Goal: Task Accomplishment & Management: Use online tool/utility

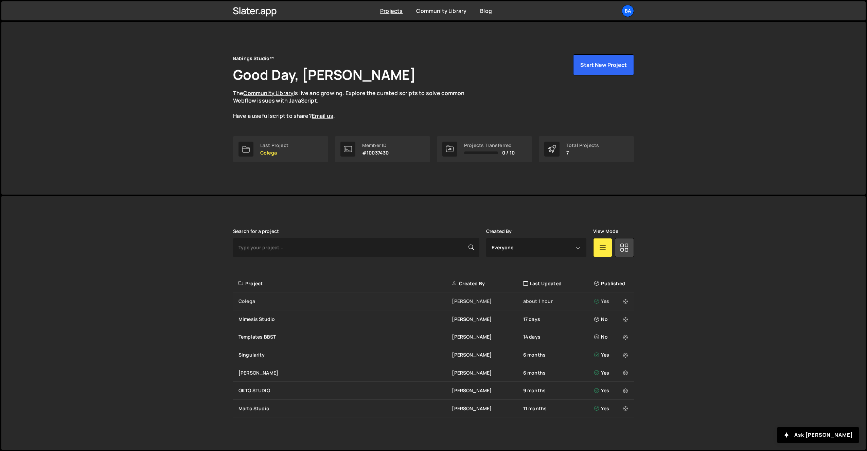
click at [256, 300] on div "Colega" at bounding box center [345, 301] width 213 height 7
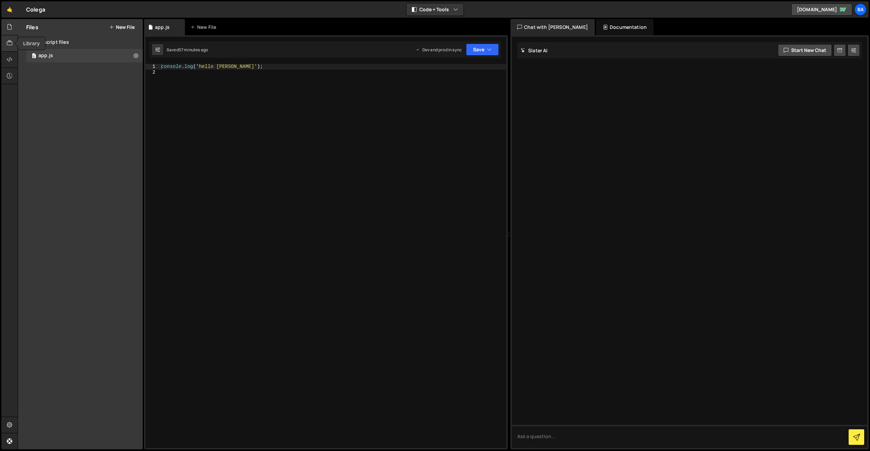
click at [8, 44] on icon at bounding box center [9, 42] width 5 height 7
click at [11, 56] on icon at bounding box center [9, 59] width 5 height 7
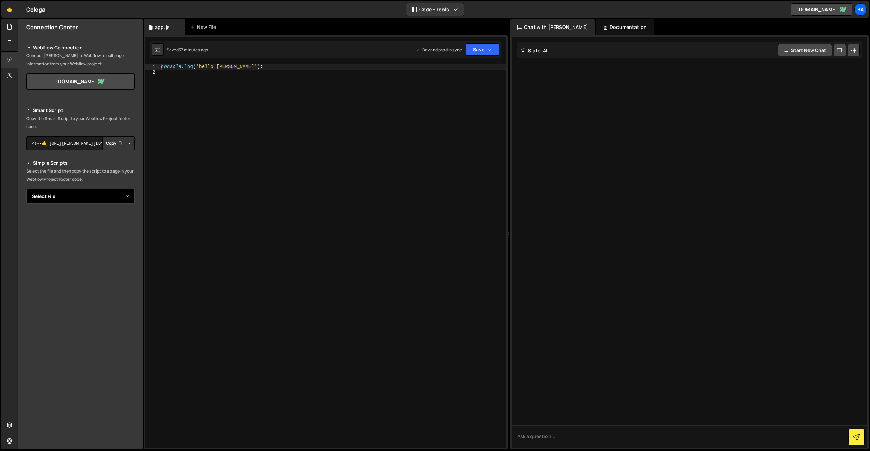
click at [73, 199] on select "Select File app.js" at bounding box center [80, 196] width 108 height 15
select select "47894"
click at [26, 189] on select "Select File app.js" at bounding box center [80, 196] width 108 height 15
click at [107, 219] on button "Copy" at bounding box center [113, 219] width 23 height 14
click at [109, 220] on button "Copied" at bounding box center [112, 219] width 27 height 14
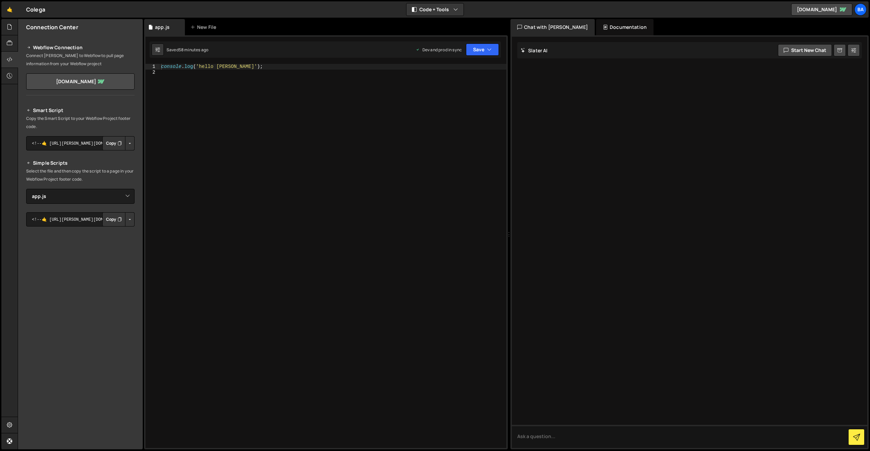
click at [331, 105] on div "console . log ( 'hello zizi' ) ;" at bounding box center [333, 262] width 347 height 396
paste textarea "};"
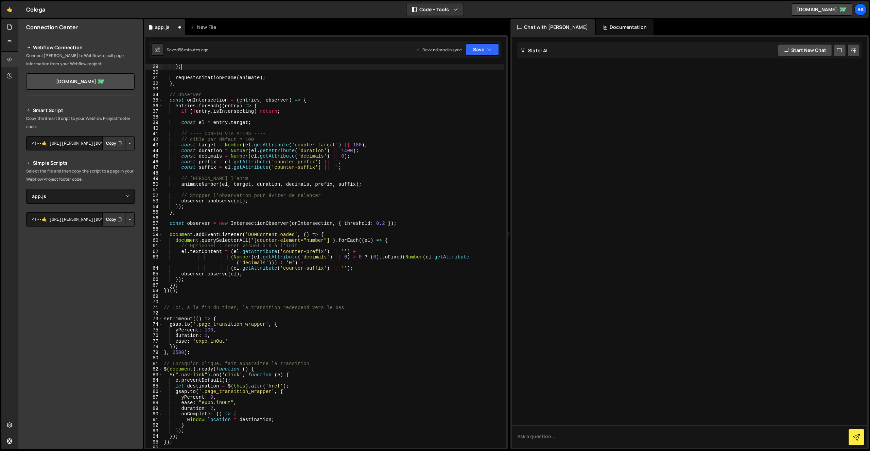
scroll to position [157, 0]
drag, startPoint x: 254, startPoint y: 65, endPoint x: 213, endPoint y: 64, distance: 40.8
click at [213, 64] on div "} ; requestAnimationFrame ( animate ) ; } ; // Observer const onIntersection = …" at bounding box center [332, 262] width 341 height 396
type textarea "};"
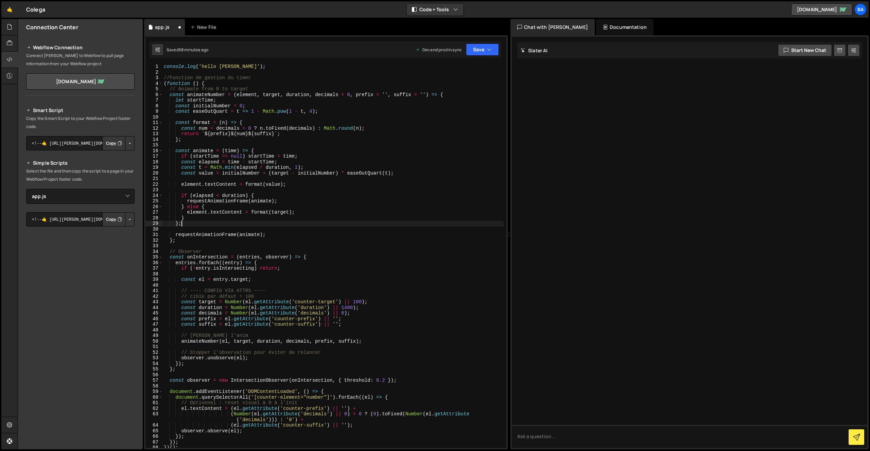
click at [230, 73] on div "console . log ( 'hello zizi' ) ; //Function de gestion du timer ( function ( ) …" at bounding box center [332, 262] width 341 height 396
drag, startPoint x: 229, startPoint y: 67, endPoint x: 153, endPoint y: 66, distance: 75.8
click at [152, 66] on div "1 2 3 4 5 6 7 8 9 10 11 12 13 14 15 16 17 18 19 20 21 22 23 24 25 26 27 28 29 3…" at bounding box center [325, 256] width 361 height 384
type textarea "console.log('hello zizi');"
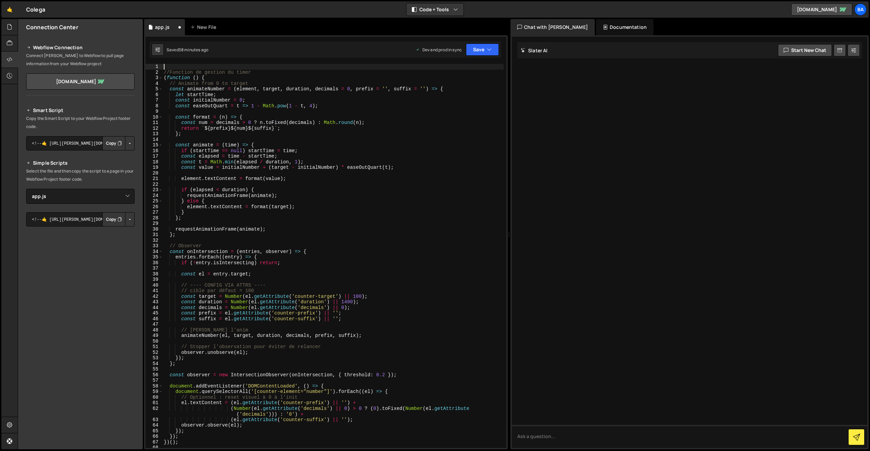
type textarea "//Function de gestion du timer"
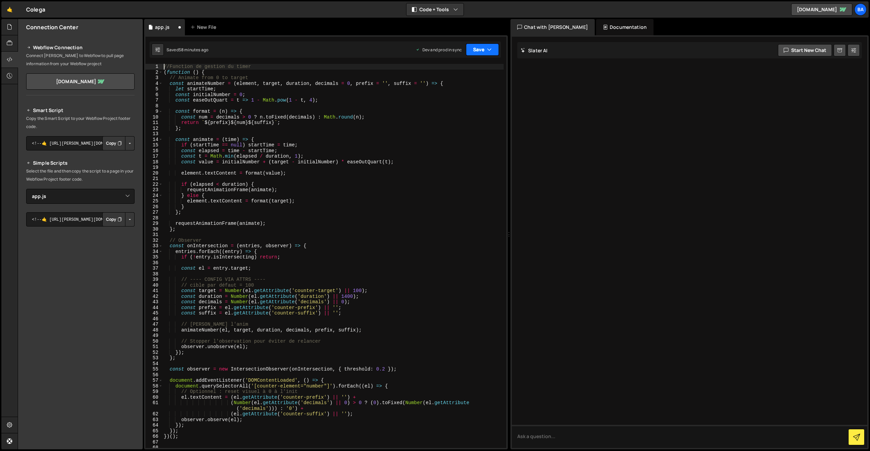
click at [477, 51] on button "Save" at bounding box center [482, 50] width 33 height 12
click at [456, 68] on div "Save to Staging S" at bounding box center [459, 66] width 71 height 7
click at [292, 142] on div "//Function de gestion du timer ( function ( ) { // Animate from 0 to target con…" at bounding box center [333, 262] width 341 height 396
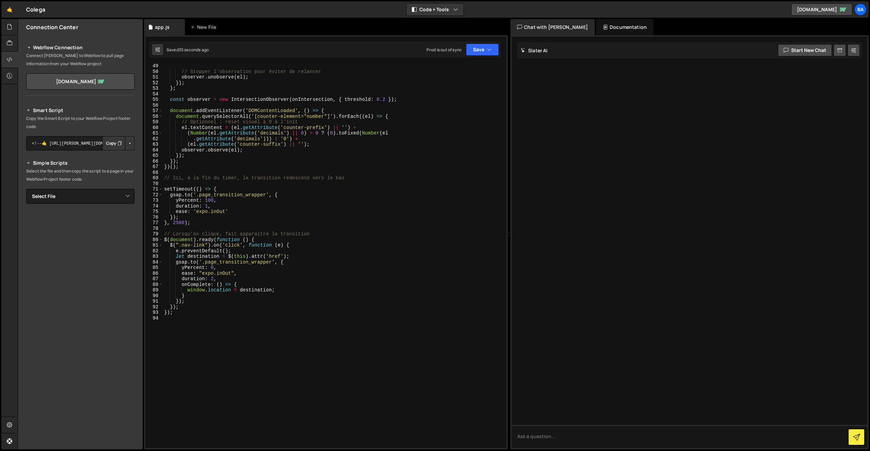
scroll to position [182, 0]
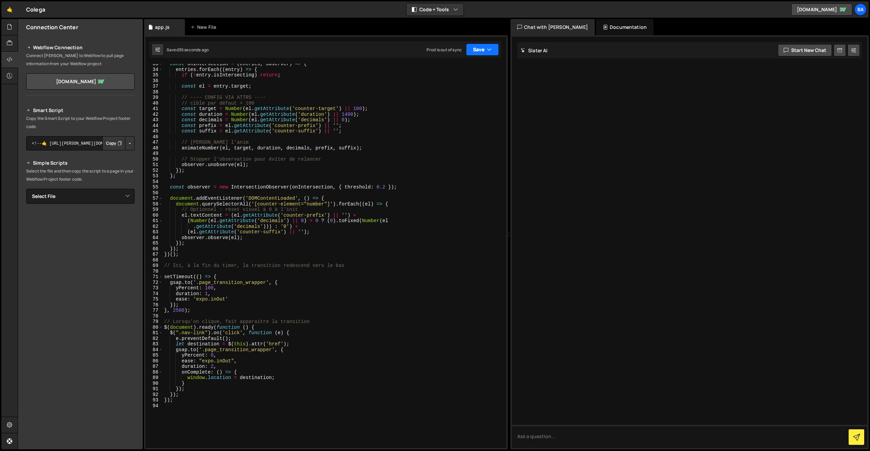
click at [485, 51] on button "Save" at bounding box center [482, 50] width 33 height 12
click at [464, 89] on div "Save to Production S" at bounding box center [459, 88] width 71 height 7
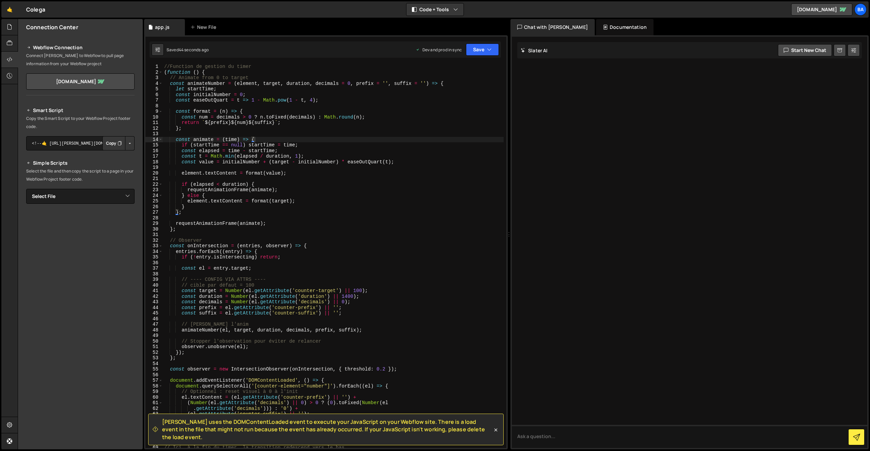
click at [308, 184] on div "//Function de gestion du timer ( function ( ) { // Animate from 0 to target con…" at bounding box center [333, 262] width 341 height 396
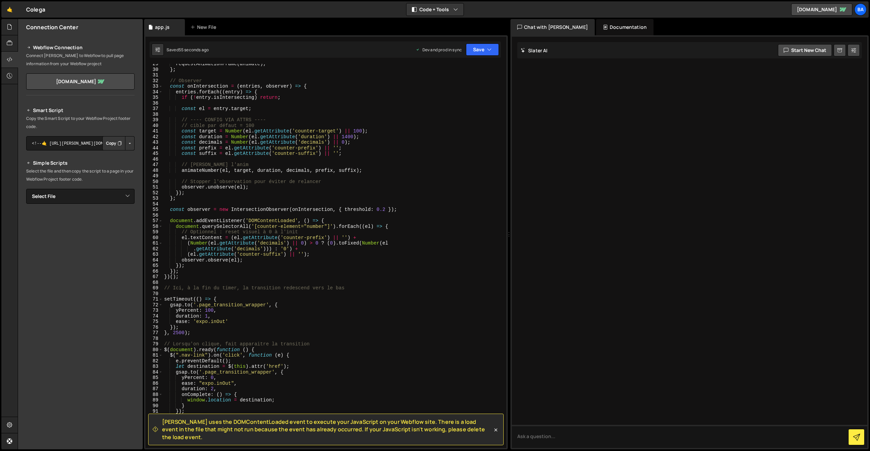
scroll to position [160, 0]
click at [175, 270] on div "requestAnimationFrame ( animate ) ; } ; // Observer const onIntersection = ( en…" at bounding box center [333, 259] width 341 height 396
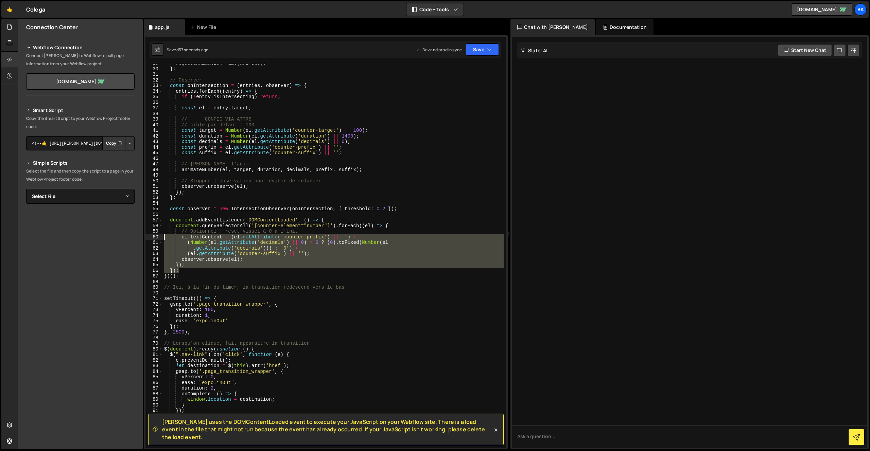
drag, startPoint x: 181, startPoint y: 270, endPoint x: 165, endPoint y: 236, distance: 37.9
click at [165, 236] on div "requestAnimationFrame ( animate ) ; } ; // Observer const onIntersection = ( en…" at bounding box center [333, 259] width 341 height 396
drag, startPoint x: 193, startPoint y: 268, endPoint x: 187, endPoint y: 271, distance: 6.2
click at [193, 269] on div "requestAnimationFrame ( animate ) ; } ; // Observer const onIntersection = ( en…" at bounding box center [333, 259] width 341 height 396
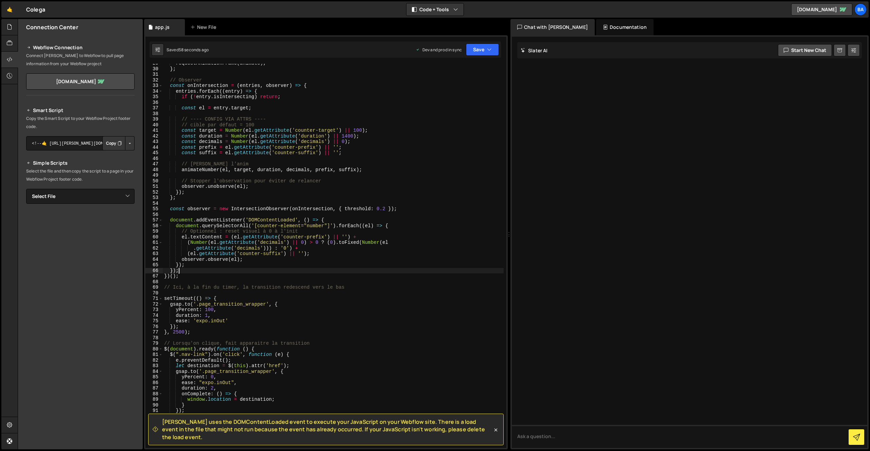
click at [172, 270] on div "requestAnimationFrame ( animate ) ; } ; // Observer const onIntersection = ( en…" at bounding box center [333, 259] width 341 height 396
click at [165, 276] on div "requestAnimationFrame ( animate ) ; } ; // Observer const onIntersection = ( en…" at bounding box center [333, 259] width 341 height 396
click at [171, 271] on div "requestAnimationFrame ( animate ) ; } ; // Observer const onIntersection = ( en…" at bounding box center [333, 259] width 341 height 396
type textarea "});"
click at [168, 268] on div "requestAnimationFrame ( animate ) ; } ; // Observer const onIntersection = ( en…" at bounding box center [333, 259] width 341 height 396
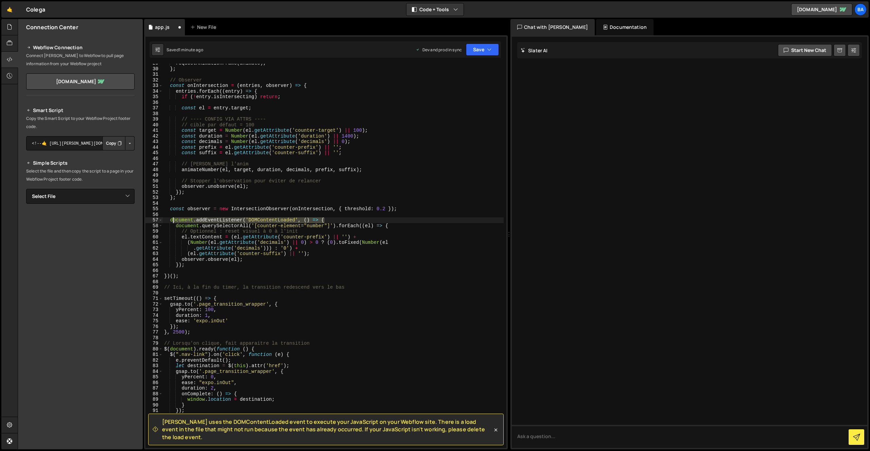
drag, startPoint x: 329, startPoint y: 220, endPoint x: 170, endPoint y: 220, distance: 158.7
click at [169, 220] on div "requestAnimationFrame ( animate ) ; } ; // Observer const onIntersection = ( en…" at bounding box center [333, 259] width 341 height 396
type textarea "document.addEventListener('DOMContentLoaded', () => {"
click at [252, 224] on div "requestAnimationFrame ( animate ) ; } ; // Observer const onIntersection = ( en…" at bounding box center [333, 259] width 341 height 396
click at [476, 53] on button "Save" at bounding box center [482, 50] width 33 height 12
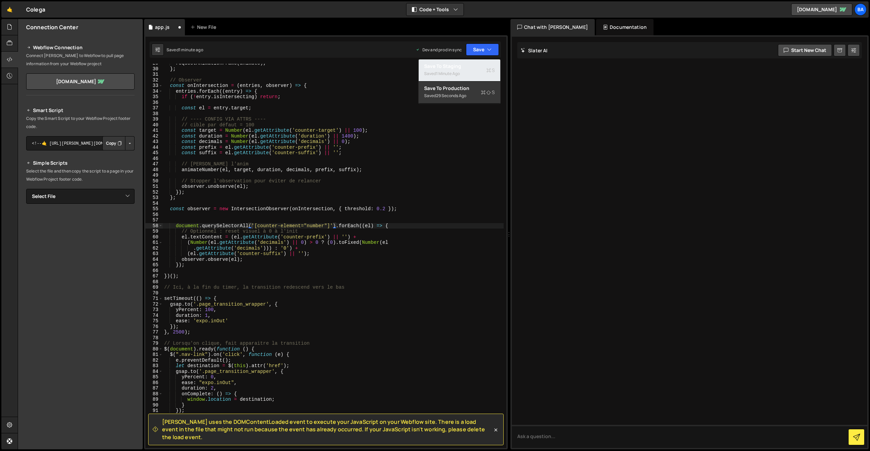
click at [449, 67] on div "Save to Staging S" at bounding box center [459, 66] width 71 height 7
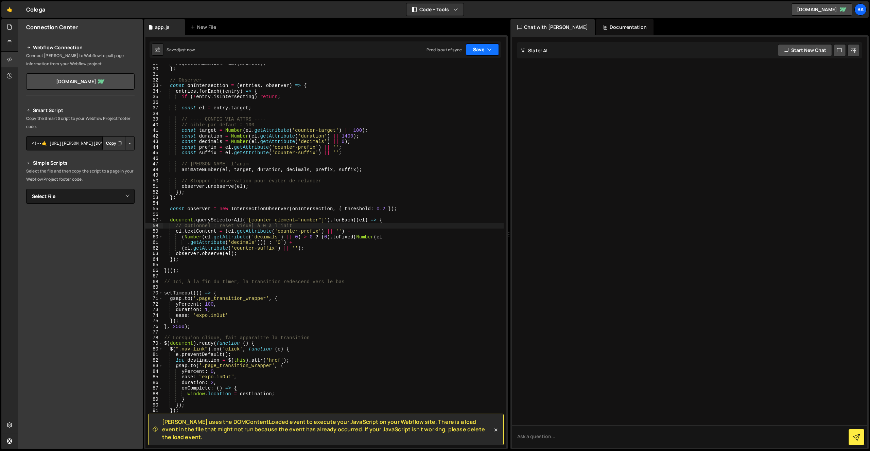
click at [475, 51] on button "Save" at bounding box center [482, 50] width 33 height 12
click at [453, 89] on div "Save to Production S" at bounding box center [459, 88] width 71 height 7
click at [366, 149] on div "requestAnimationFrame ( animate ) ; } ; // Observer const onIntersection = ( en…" at bounding box center [333, 259] width 341 height 396
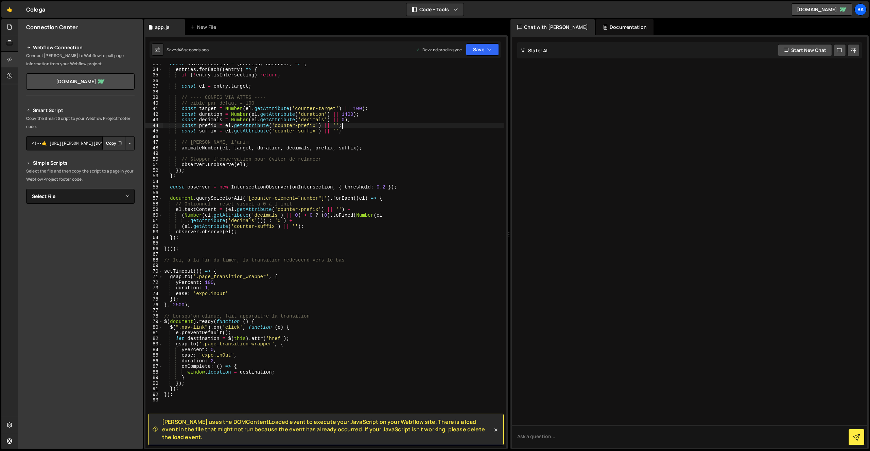
scroll to position [143, 0]
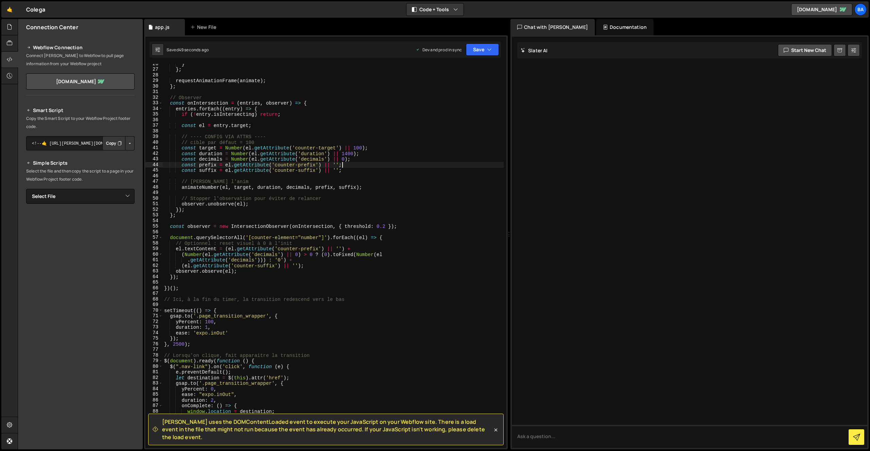
click at [267, 248] on div "} } ; requestAnimationFrame ( animate ) ; } ; // Observer const onIntersection …" at bounding box center [333, 259] width 341 height 396
click at [289, 246] on div "} } ; requestAnimationFrame ( animate ) ; } ; // Observer const onIntersection …" at bounding box center [333, 259] width 341 height 396
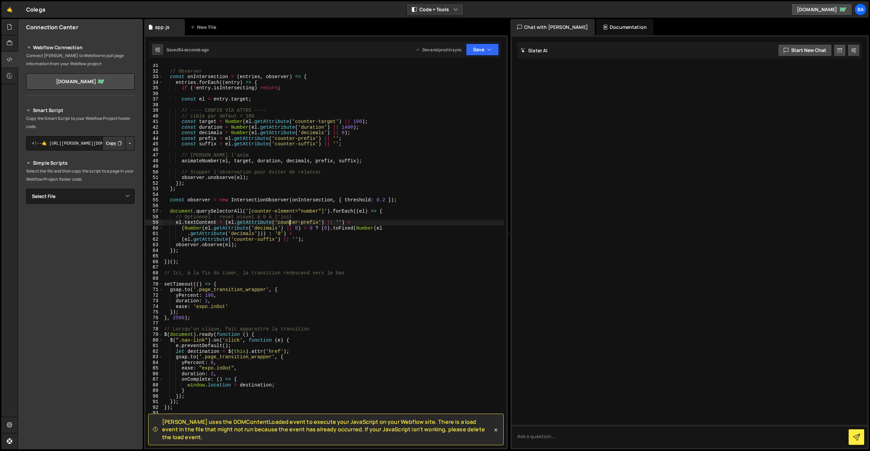
scroll to position [175, 0]
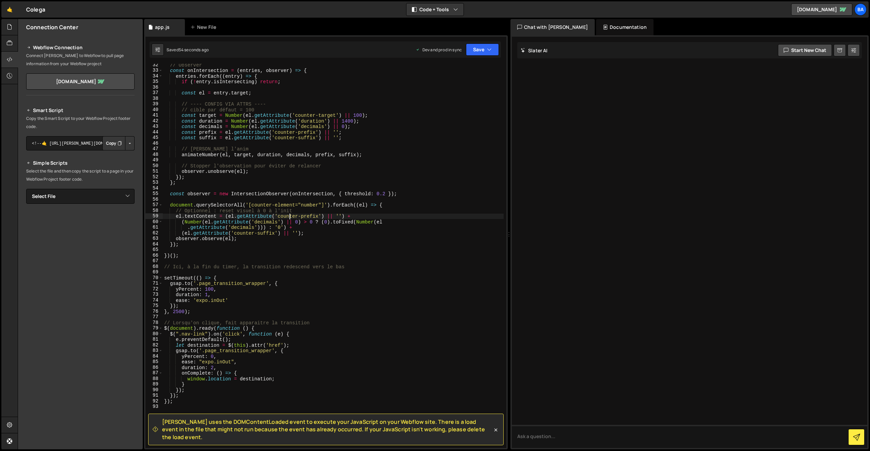
click at [256, 277] on div "// Observer const onIntersection = ( entries , observer ) => { entries . forEac…" at bounding box center [333, 260] width 341 height 396
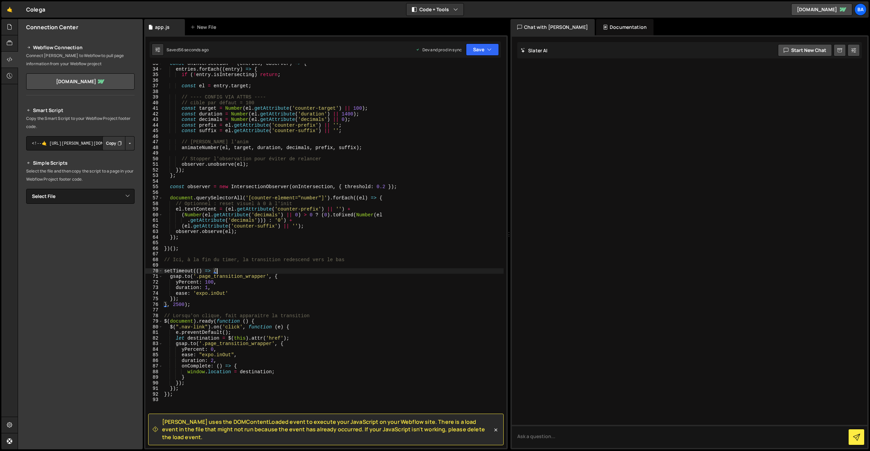
click at [228, 291] on div "const onIntersection = ( entries , observer ) => { entries . forEach (( entry )…" at bounding box center [333, 259] width 341 height 396
click at [192, 297] on div "const onIntersection = ( entries , observer ) => { entries . forEach (( entry )…" at bounding box center [333, 259] width 341 height 396
click at [238, 294] on div "const onIntersection = ( entries , observer ) => { entries . forEach (( entry )…" at bounding box center [333, 259] width 341 height 396
click at [195, 294] on div "const onIntersection = ( entries , observer ) => { entries . forEach (( entry )…" at bounding box center [333, 259] width 341 height 396
click at [191, 300] on div "const onIntersection = ( entries , observer ) => { entries . forEach (( entry )…" at bounding box center [333, 259] width 341 height 396
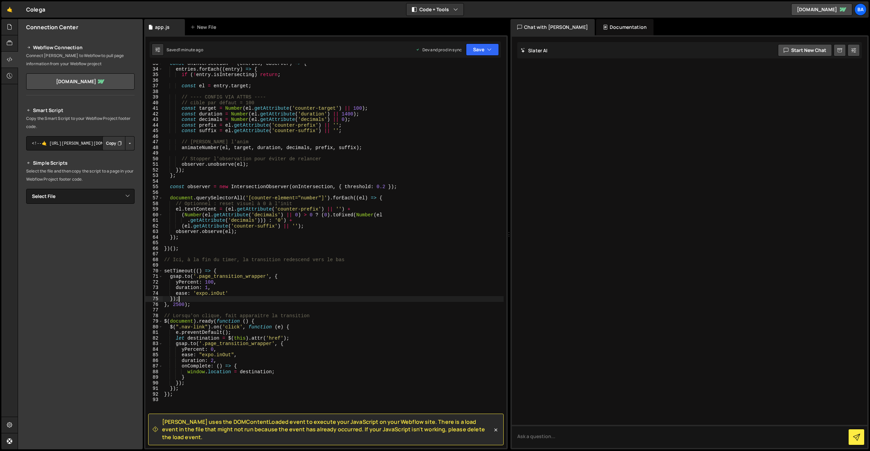
click at [238, 292] on div "const onIntersection = ( entries , observer ) => { entries . forEach (( entry )…" at bounding box center [333, 259] width 341 height 396
type textarea "ease: 'expo.inOut',"
type textarea "onComplete: () => {}"
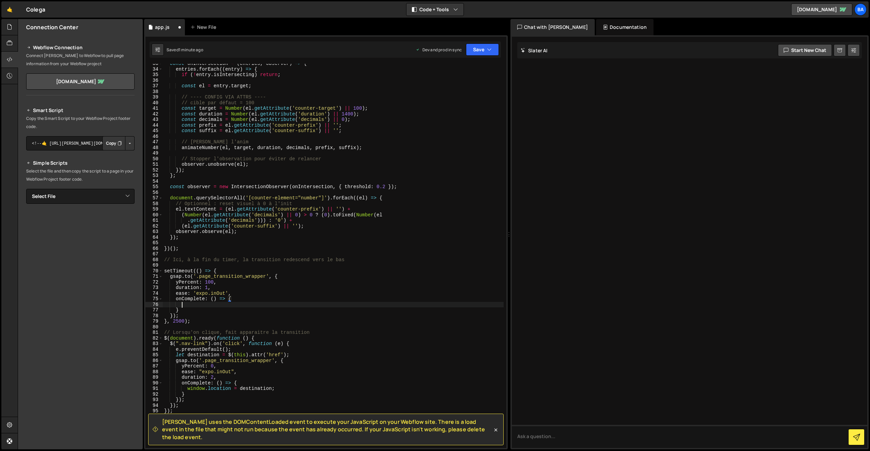
scroll to position [0, 1]
click at [205, 307] on div "const onIntersection = ( entries , observer ) => { entries . forEach (( entry )…" at bounding box center [333, 259] width 341 height 396
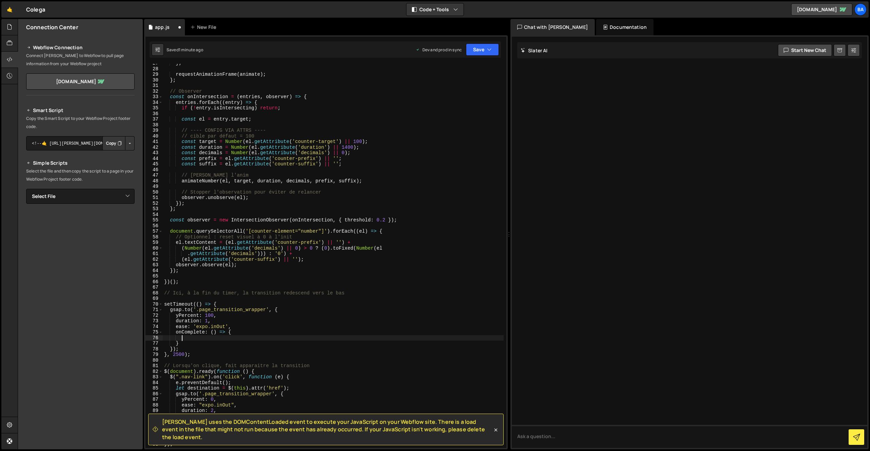
scroll to position [141, 0]
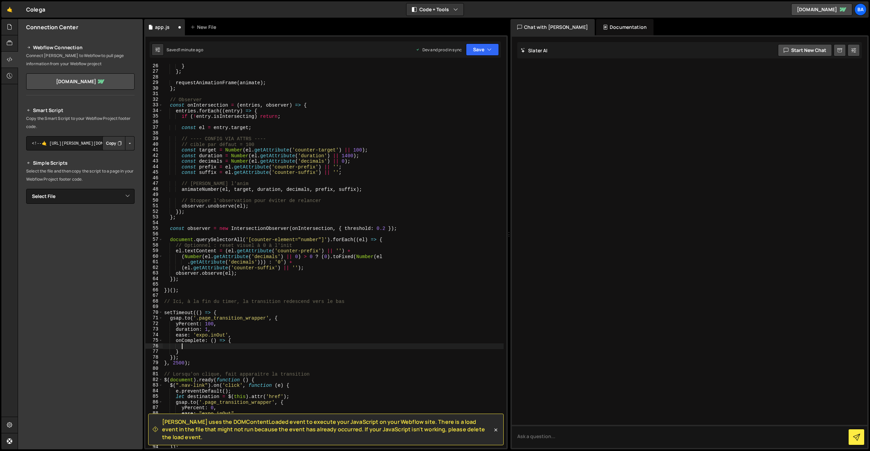
click at [259, 248] on div "} } ; requestAnimationFrame ( animate ) ; } ; // Observer const onIntersection …" at bounding box center [333, 261] width 341 height 396
type textarea "// Optionnel : reset visuel à 0 à l'init"
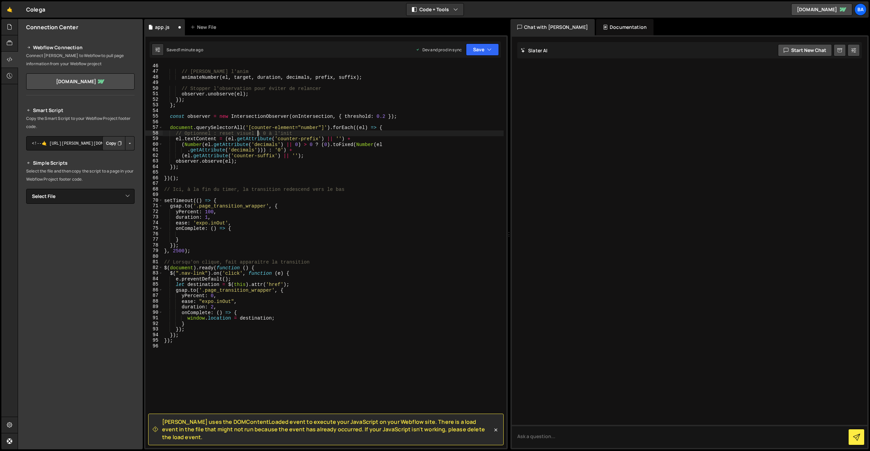
scroll to position [253, 0]
click at [201, 235] on div "// Lance l'anim animateNumber ( el , target , duration , decimals , prefix , su…" at bounding box center [333, 261] width 341 height 396
type textarea "d"
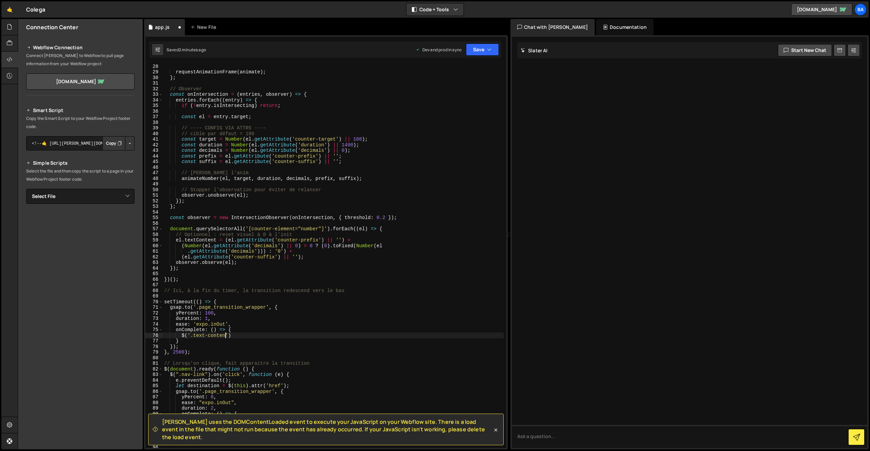
scroll to position [0, 4]
click at [216, 339] on div "requestAnimationFrame ( animate ) ; } ; // Observer const onIntersection = ( en…" at bounding box center [333, 262] width 341 height 396
drag, startPoint x: 228, startPoint y: 335, endPoint x: 196, endPoint y: 336, distance: 32.3
click at [194, 336] on div "requestAnimationFrame ( animate ) ; } ; // Observer const onIntersection = ( en…" at bounding box center [333, 262] width 341 height 396
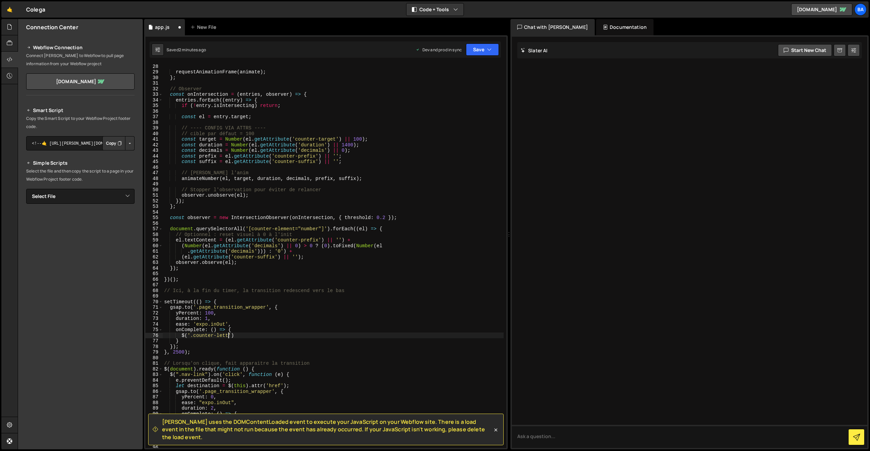
scroll to position [0, 5]
click at [218, 335] on div "requestAnimationFrame ( animate ) ; } ; // Observer const onIntersection = ( en…" at bounding box center [333, 262] width 341 height 396
drag, startPoint x: 179, startPoint y: 337, endPoint x: 299, endPoint y: 333, distance: 119.4
click at [299, 333] on div "requestAnimationFrame ( animate ) ; } ; // Observer const onIntersection = ( en…" at bounding box center [333, 262] width 341 height 396
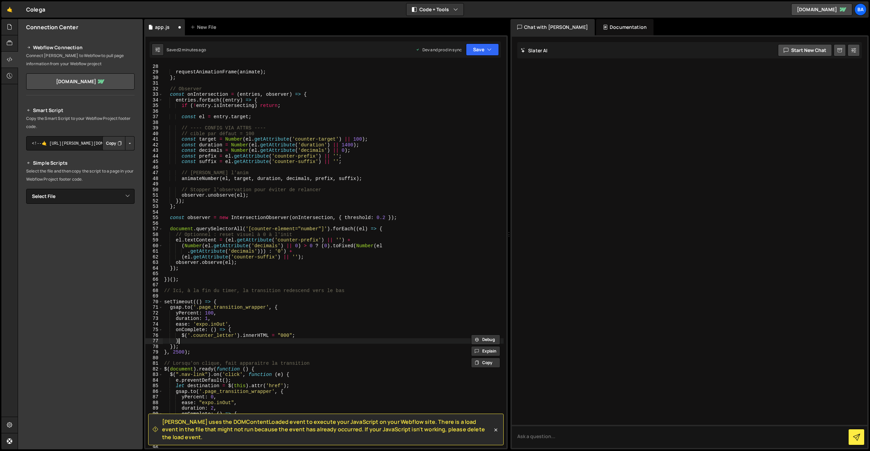
click at [225, 339] on div "requestAnimationFrame ( animate ) ; } ; // Observer const onIntersection = ( en…" at bounding box center [333, 262] width 341 height 396
drag, startPoint x: 270, startPoint y: 336, endPoint x: 179, endPoint y: 337, distance: 90.1
click at [179, 337] on div "requestAnimationFrame ( animate ) ; } ; // Observer const onIntersection = ( en…" at bounding box center [333, 262] width 341 height 396
paste textarea
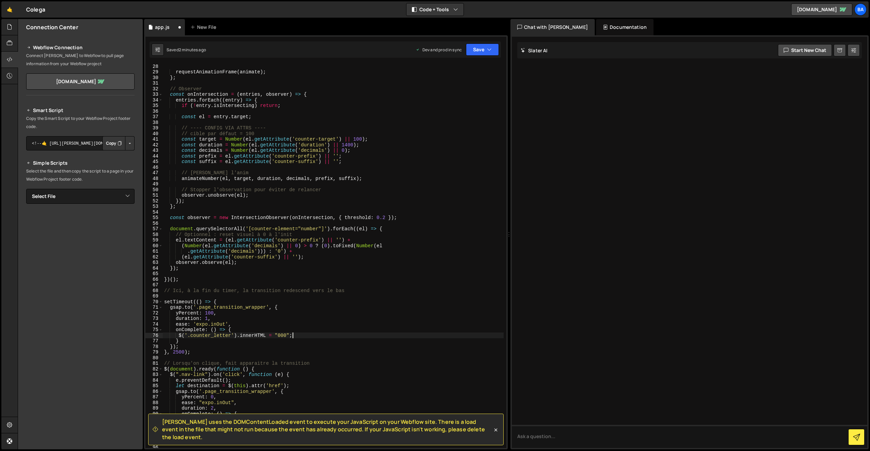
drag, startPoint x: 301, startPoint y: 335, endPoint x: 306, endPoint y: 335, distance: 4.1
click at [302, 335] on div "requestAnimationFrame ( animate ) ; } ; // Observer const onIntersection = ( en…" at bounding box center [333, 262] width 341 height 396
click at [474, 51] on button "Save" at bounding box center [482, 50] width 33 height 12
click at [460, 66] on div "Save to Staging S" at bounding box center [459, 66] width 71 height 7
click at [479, 50] on button "Save" at bounding box center [482, 50] width 33 height 12
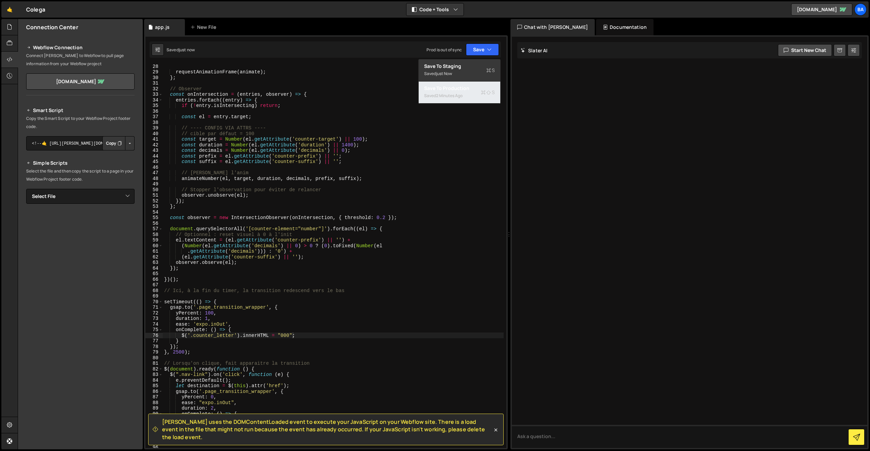
click at [460, 91] on div "Save to Production S" at bounding box center [459, 88] width 71 height 7
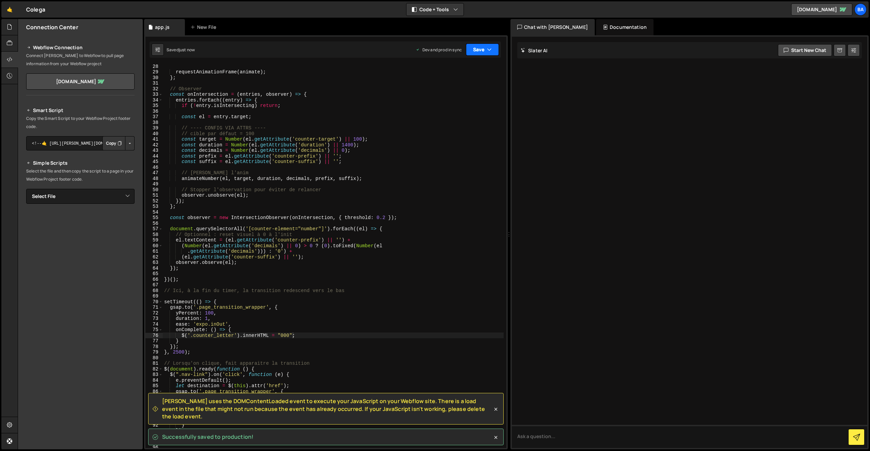
click at [471, 50] on button "Save" at bounding box center [482, 50] width 33 height 12
click at [459, 68] on div "Save to Staging S" at bounding box center [459, 66] width 71 height 7
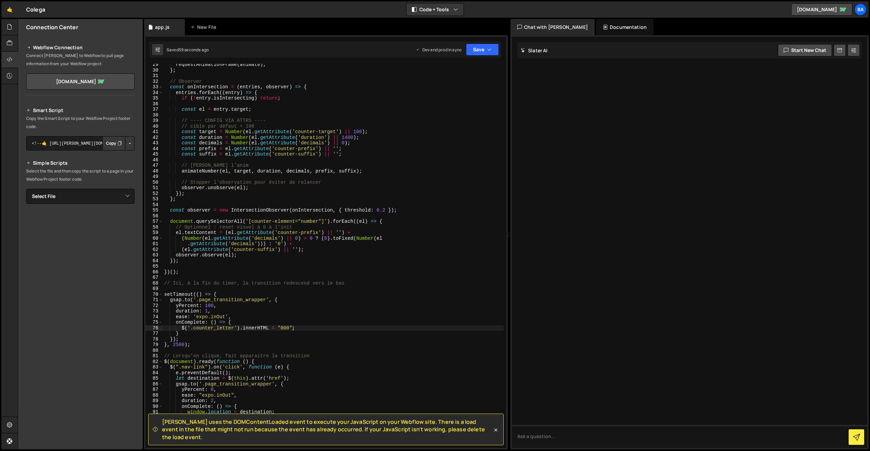
scroll to position [159, 0]
type textarea "$('.counter_letter').innerHTML = "000";"
click at [271, 326] on div "requestAnimationFrame ( animate ) ; } ; // Observer const onIntersection = ( en…" at bounding box center [333, 260] width 341 height 396
drag, startPoint x: 309, startPoint y: 329, endPoint x: 183, endPoint y: 327, distance: 126.5
click at [183, 327] on div "requestAnimationFrame ( animate ) ; } ; // Observer const onIntersection = ( en…" at bounding box center [333, 260] width 341 height 396
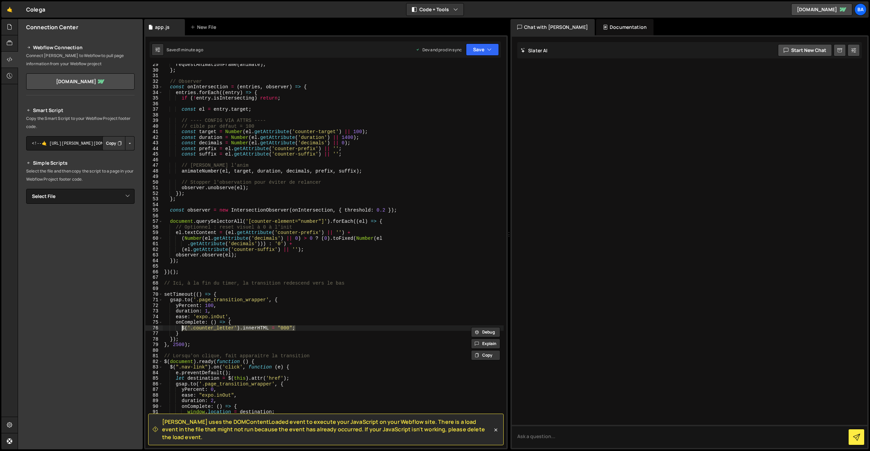
paste textarea
click at [365, 325] on div "requestAnimationFrame ( animate ) ; } ; // Observer const onIntersection = ( en…" at bounding box center [333, 260] width 341 height 396
click at [208, 330] on div "requestAnimationFrame ( animate ) ; } ; // Observer const onIntersection = ( en…" at bounding box center [333, 260] width 341 height 396
type textarea "document.querySelector('.counter_letter').innerHTML = "000";"
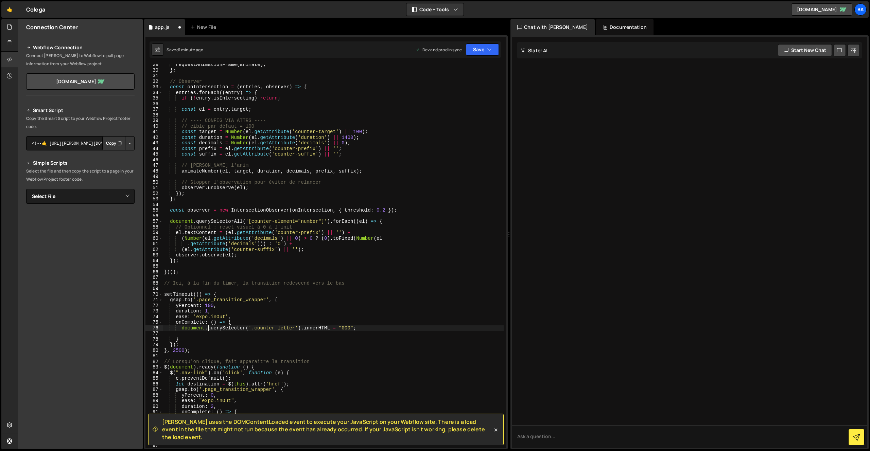
click at [182, 329] on div "requestAnimationFrame ( animate ) ; } ; // Observer const onIntersection = ( en…" at bounding box center [333, 260] width 341 height 396
click at [177, 333] on div "requestAnimationFrame ( animate ) ; } ; // Observer const onIntersection = ( en…" at bounding box center [333, 260] width 341 height 396
click at [473, 49] on button "Save" at bounding box center [482, 50] width 33 height 12
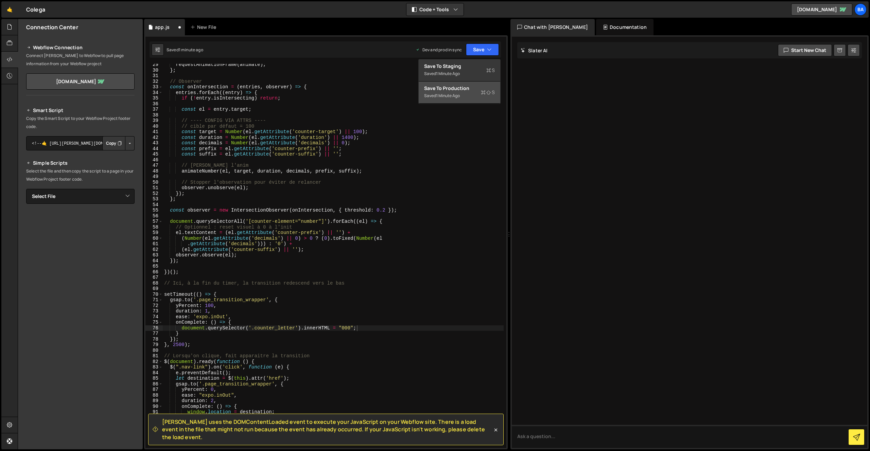
click at [454, 97] on div "1 minute ago" at bounding box center [448, 96] width 24 height 6
click at [471, 53] on button "Save" at bounding box center [478, 50] width 41 height 12
click at [464, 66] on div "Save to Staging S" at bounding box center [459, 66] width 71 height 7
click at [340, 326] on div "requestAnimationFrame ( animate ) ; } ; // Observer const onIntersection = ( en…" at bounding box center [333, 260] width 341 height 396
click at [346, 327] on div "requestAnimationFrame ( animate ) ; } ; // Observer const onIntersection = ( en…" at bounding box center [333, 260] width 341 height 396
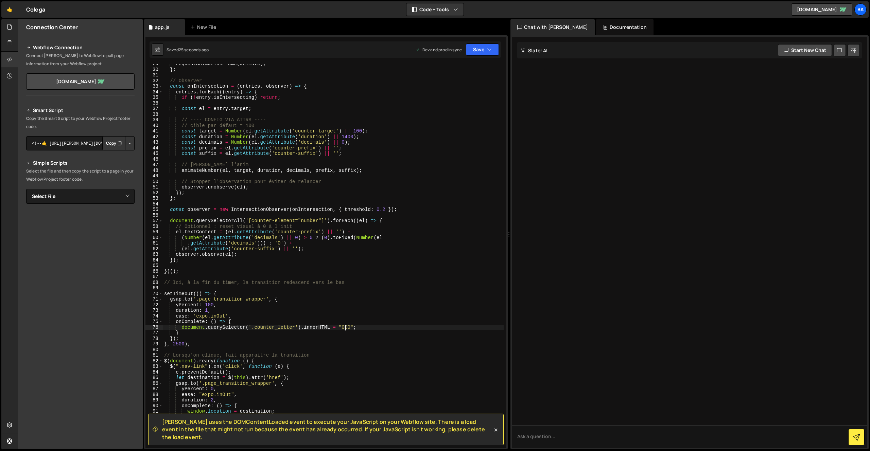
scroll to position [159, 0]
click at [478, 47] on button "Save" at bounding box center [482, 50] width 33 height 12
click at [462, 73] on div "29 seconds ago" at bounding box center [451, 74] width 30 height 6
click at [478, 51] on button "Save" at bounding box center [482, 50] width 33 height 12
click at [466, 90] on div "Save to Production S" at bounding box center [459, 88] width 71 height 7
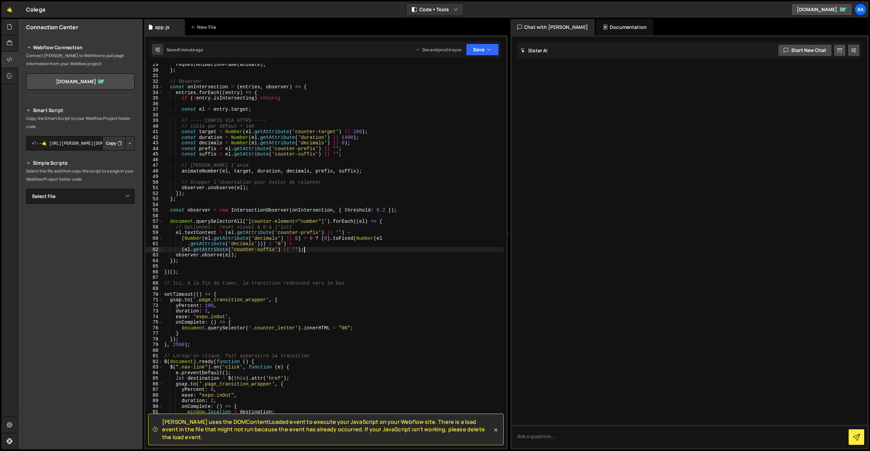
click at [352, 251] on div "requestAnimationFrame ( animate ) ; } ; // Observer const onIntersection = ( en…" at bounding box center [333, 260] width 341 height 396
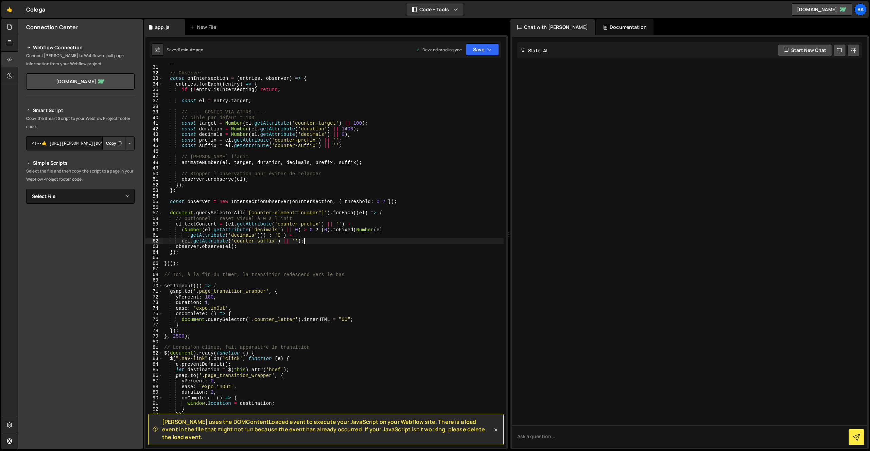
click at [344, 322] on div "} ; // Observer const onIntersection = ( entries , observer ) => { entries . fo…" at bounding box center [333, 257] width 341 height 396
click at [351, 319] on div "} ; // Observer const onIntersection = ( entries , observer ) => { entries . fo…" at bounding box center [333, 257] width 341 height 396
click at [347, 321] on div "} ; // Observer const onIntersection = ( entries , observer ) => { entries . fo…" at bounding box center [333, 257] width 341 height 396
click at [300, 318] on div "} ; // Observer const onIntersection = ( entries , observer ) => { entries . fo…" at bounding box center [333, 257] width 341 height 396
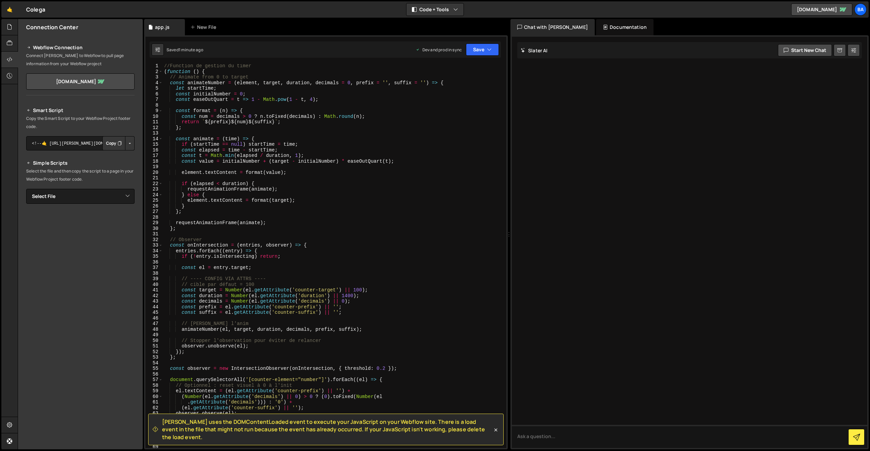
scroll to position [3, 0]
click at [335, 241] on div "//Function de gestion du timer ( function ( ) { // Animate from 0 to target con…" at bounding box center [333, 259] width 341 height 396
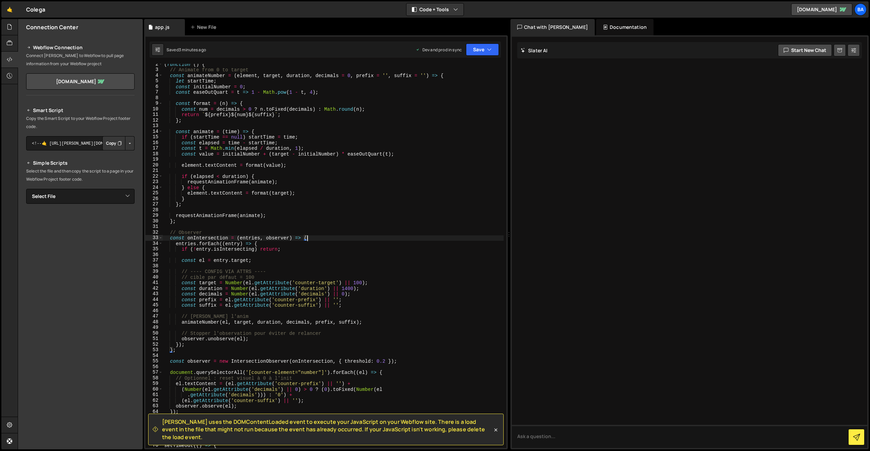
scroll to position [0, 0]
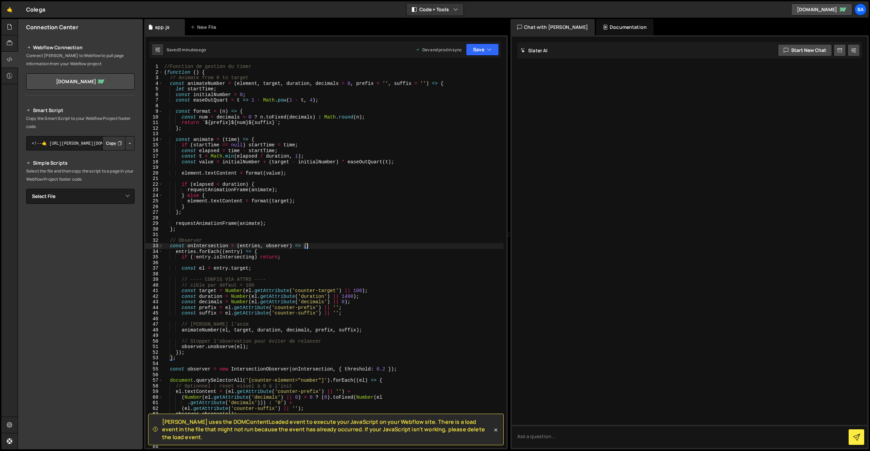
click at [340, 296] on div "//Function de gestion du timer ( function ( ) { // Animate from 0 to target con…" at bounding box center [333, 262] width 341 height 396
click at [345, 296] on div "//Function de gestion du timer ( function ( ) { // Animate from 0 to target con…" at bounding box center [333, 262] width 341 height 396
click at [474, 49] on button "Save" at bounding box center [482, 50] width 33 height 12
click at [464, 102] on button "Save to Production S Saved 3 minutes ago" at bounding box center [460, 93] width 82 height 22
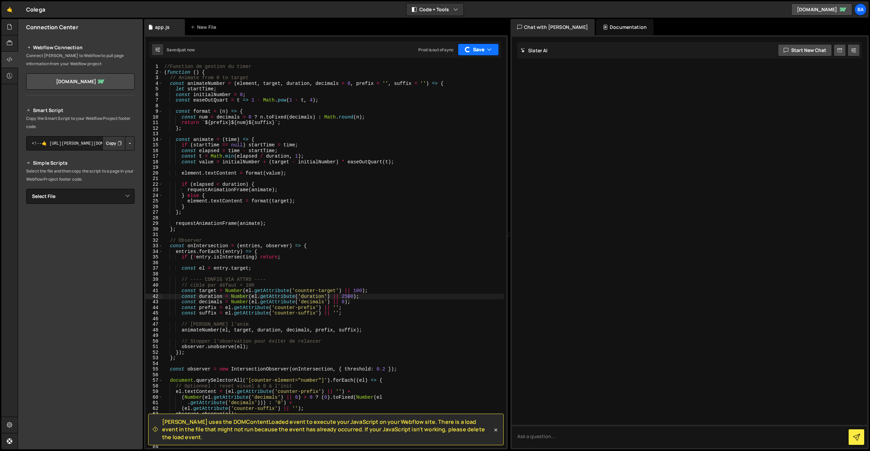
click at [476, 49] on button "Save" at bounding box center [478, 50] width 41 height 12
click at [462, 62] on button "Save to Staging S Saved just now" at bounding box center [460, 70] width 82 height 22
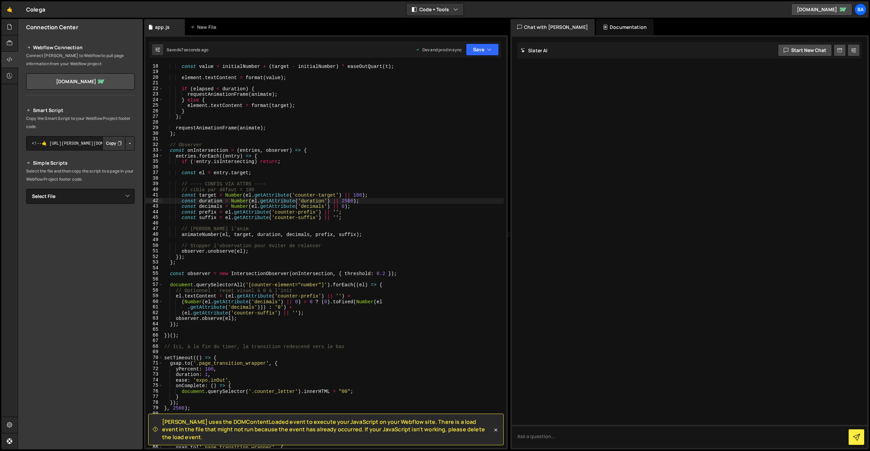
scroll to position [126, 0]
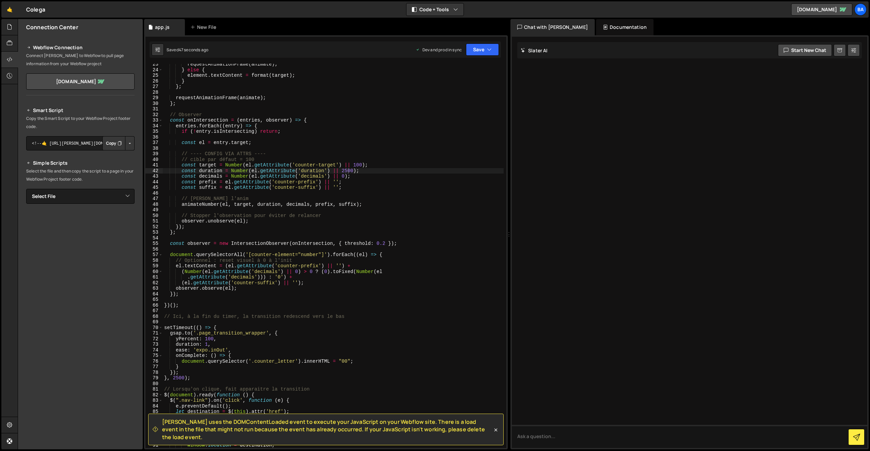
click at [308, 352] on div "requestAnimationFrame ( animate ) ; } else { element . textContent = format ( t…" at bounding box center [333, 260] width 341 height 396
click at [344, 361] on div "requestAnimationFrame ( animate ) ; } else { element . textContent = format ( t…" at bounding box center [333, 260] width 341 height 396
click at [477, 47] on button "Save" at bounding box center [482, 50] width 33 height 12
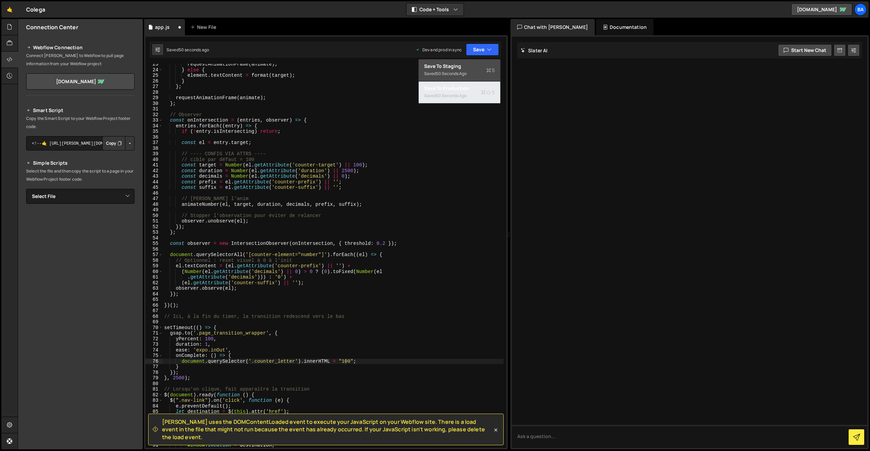
click at [474, 99] on div "Saved 50 seconds ago" at bounding box center [459, 96] width 71 height 8
click at [481, 56] on div "Saved just now Prod is out of sync Upgrade to Edit Save Save to Staging S Saved…" at bounding box center [325, 49] width 351 height 16
drag, startPoint x: 467, startPoint y: 51, endPoint x: 467, endPoint y: 63, distance: 12.3
click at [467, 51] on div "button" at bounding box center [468, 50] width 8 height 8
click at [463, 69] on div "Save to Staging S" at bounding box center [459, 66] width 71 height 7
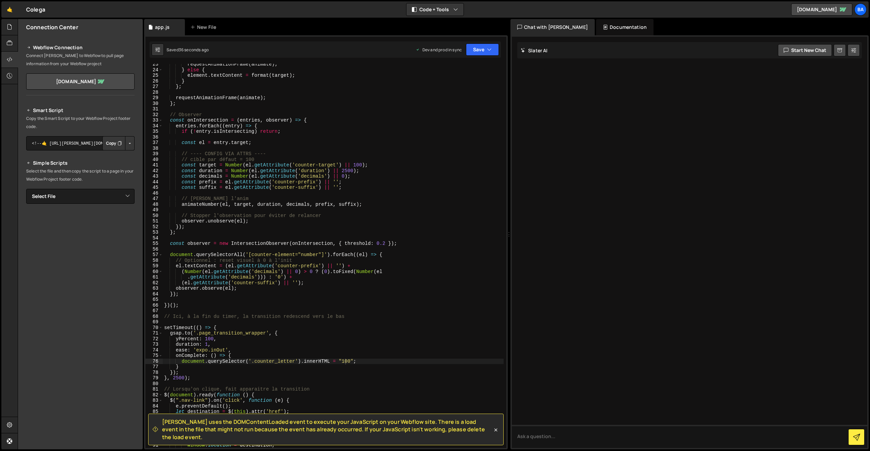
click at [314, 214] on div "requestAnimationFrame ( animate ) ; } else { element . textContent = format ( t…" at bounding box center [333, 260] width 341 height 396
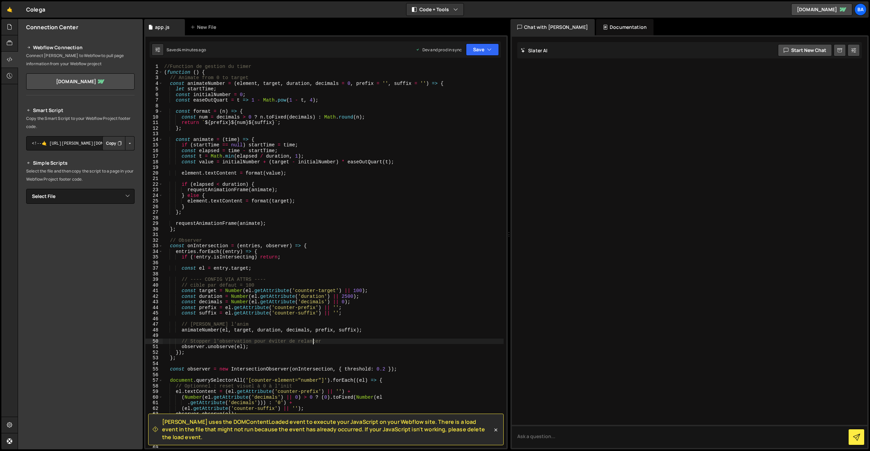
click at [217, 67] on div "//Function de gestion du timer ( function ( ) { // Animate from 0 to target con…" at bounding box center [333, 262] width 341 height 396
click at [166, 66] on div "//Function de gestion du timer ( function ( ) { // Animate from 0 to target con…" at bounding box center [333, 262] width 341 height 396
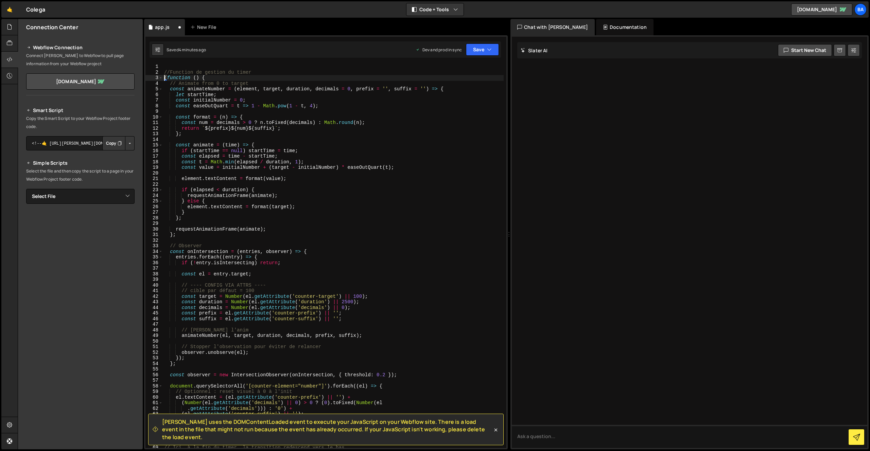
type textarea "//Function de gestion du timer"
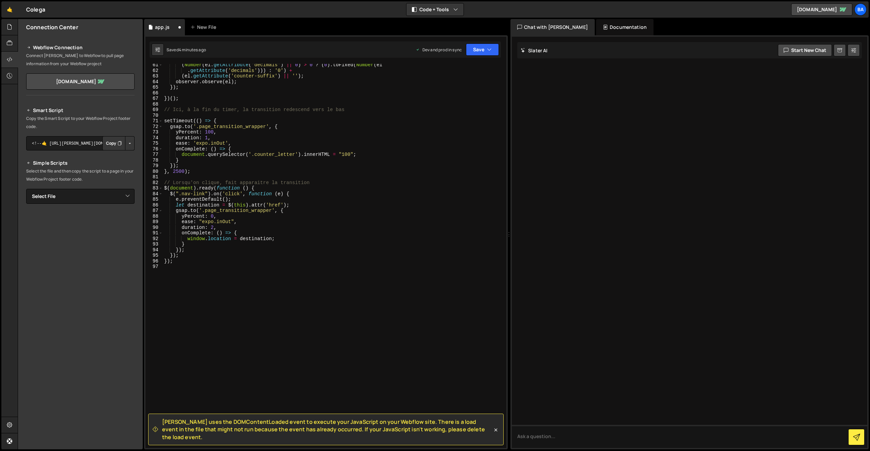
scroll to position [338, 0]
click at [211, 194] on div "( Number ( el . getAttribute ( 'decimals' ) || 0 ) > 0 ? ( 0 ) . toFixed ( Numb…" at bounding box center [333, 260] width 341 height 396
drag, startPoint x: 203, startPoint y: 212, endPoint x: 271, endPoint y: 210, distance: 68.3
click at [271, 210] on div "( Number ( el . getAttribute ( 'decimals' ) || 0 ) > 0 ? ( 0 ) . toFixed ( Numb…" at bounding box center [333, 261] width 341 height 396
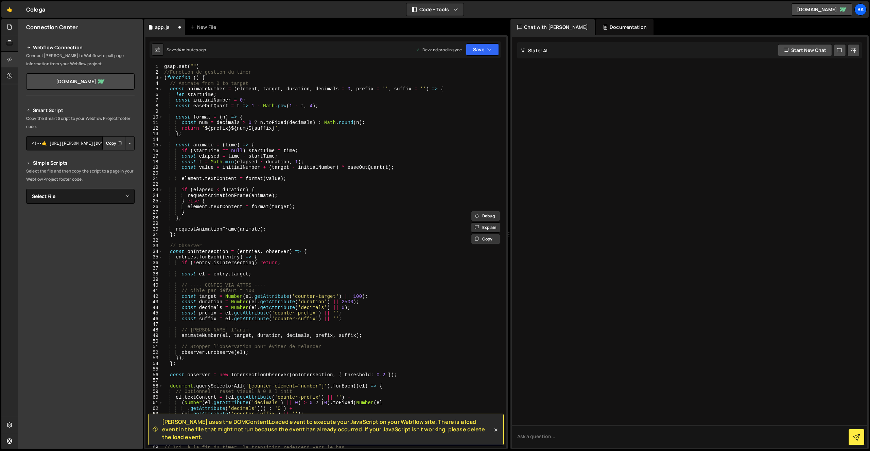
scroll to position [0, 0]
click at [192, 65] on div "gsap . set ( "" ) //Function de gestion du timer ( function ( ) { // Animate fr…" at bounding box center [333, 262] width 341 height 396
paste textarea ".page_transition_wrapper"
click at [264, 67] on div "gsap . set ( ".page_transition_wrapper" ) //Function de gestion du timer ( func…" at bounding box center [333, 262] width 341 height 396
click at [265, 67] on div "gsap . set ( ".page_transition_wrapper" ) //Function de gestion du timer ( func…" at bounding box center [333, 262] width 341 height 396
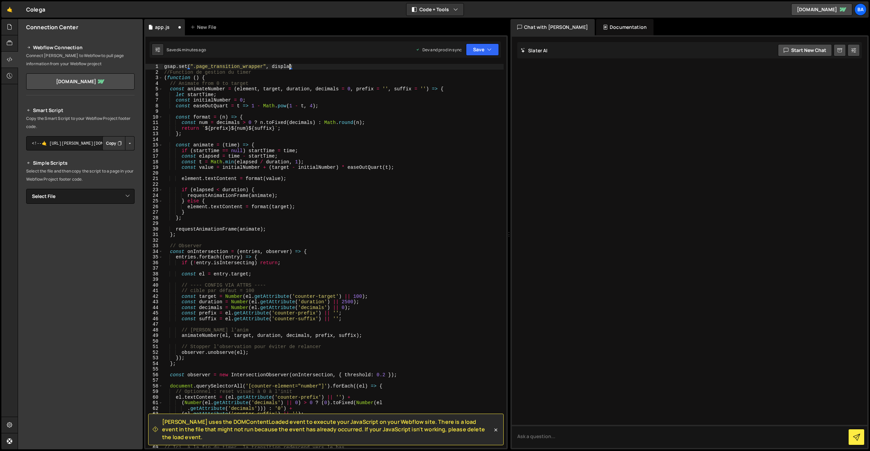
scroll to position [0, 9]
type textarea "gsap.set(".page_transition_wrapper", {)"
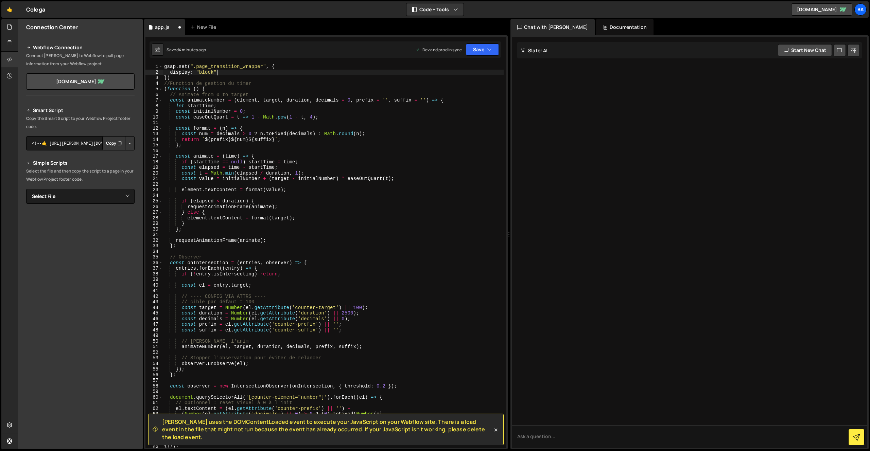
scroll to position [0, 3]
click at [194, 76] on div "gsap . set ( ".page_transition_wrapper" , { display : "block" , }) //Function d…" at bounding box center [333, 262] width 341 height 396
click at [213, 72] on div "gsap . set ( ".page_transition_wrapper" , { display : "block" , }) //Function d…" at bounding box center [333, 262] width 341 height 396
click at [218, 71] on div "gsap . set ( ".page_transition_wrapper" , { display : "block" , }) //Function d…" at bounding box center [333, 262] width 341 height 396
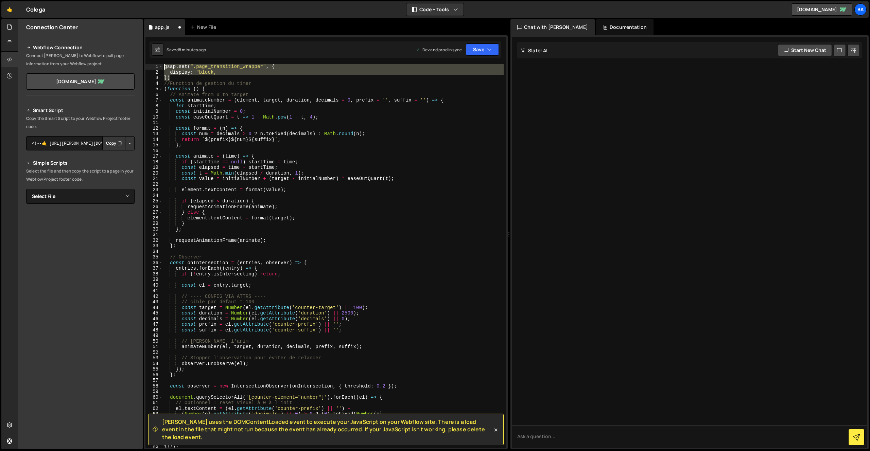
drag, startPoint x: 173, startPoint y: 79, endPoint x: 159, endPoint y: 65, distance: 19.5
click at [158, 65] on div "display: "block, 1 2 3 4 5 6 7 8 9 10 11 12 13 14 15 16 17 18 19 20 21 22 23 24…" at bounding box center [325, 256] width 361 height 384
type textarea "gsap.set(".page_transition_wrapper", { display: "block,"
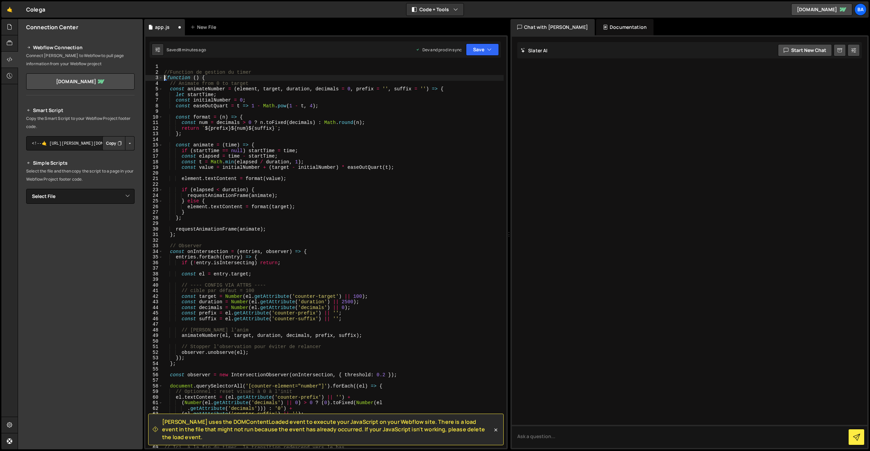
type textarea "//Function de gestion du timer"
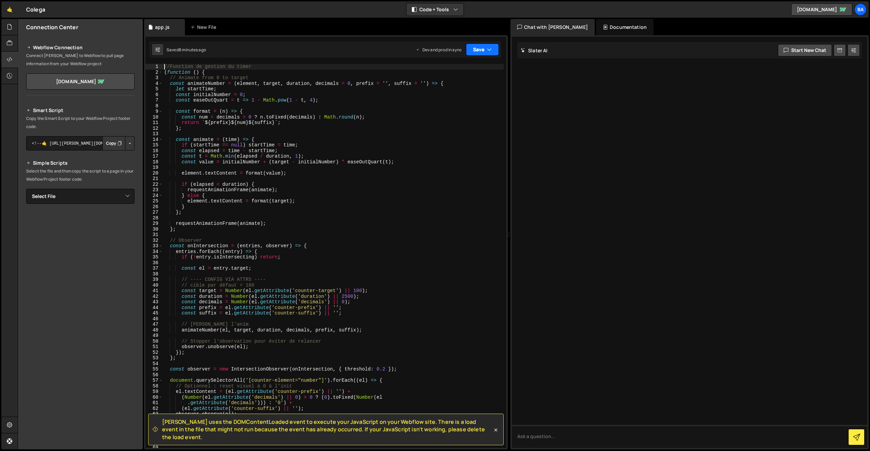
click at [470, 50] on button "Save" at bounding box center [482, 50] width 33 height 12
click at [457, 70] on div "Saved 8 minutes ago" at bounding box center [459, 74] width 71 height 8
click at [472, 53] on button "Save" at bounding box center [482, 50] width 33 height 12
click at [455, 89] on div "Save to Production S" at bounding box center [459, 88] width 71 height 7
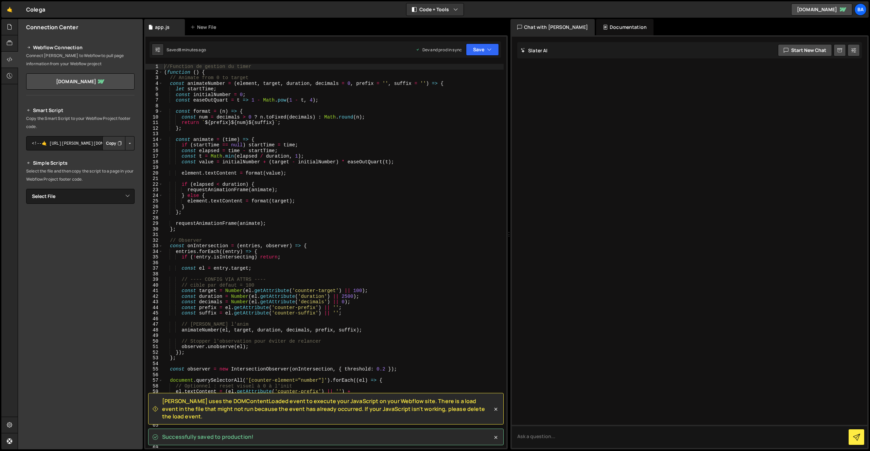
click at [428, 80] on div "//Function de gestion du timer ( function ( ) { // Animate from 0 to target con…" at bounding box center [333, 262] width 341 height 396
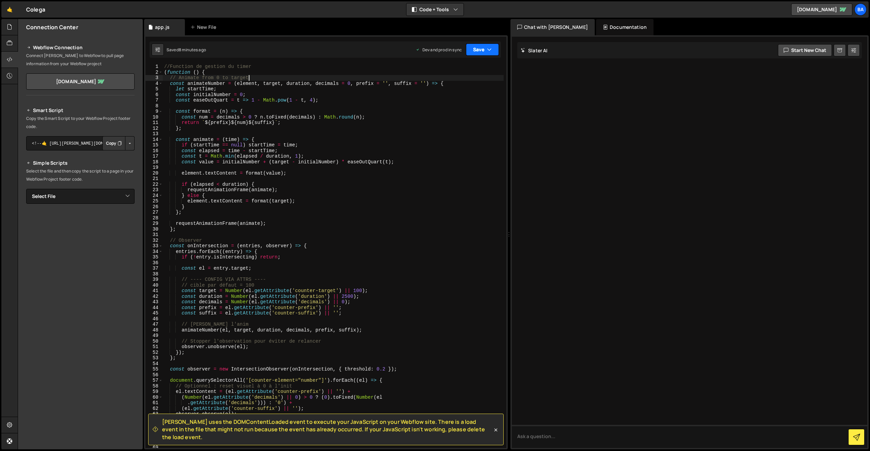
click at [478, 51] on button "Save" at bounding box center [482, 50] width 33 height 12
click at [463, 71] on div "8 minutes ago" at bounding box center [449, 74] width 27 height 6
click at [473, 52] on button "Save" at bounding box center [482, 50] width 33 height 12
click at [457, 91] on div "Save to Production S" at bounding box center [459, 88] width 71 height 7
click at [384, 117] on div "//Function de gestion du timer ( function ( ) { // Animate from 0 to target con…" at bounding box center [333, 262] width 341 height 396
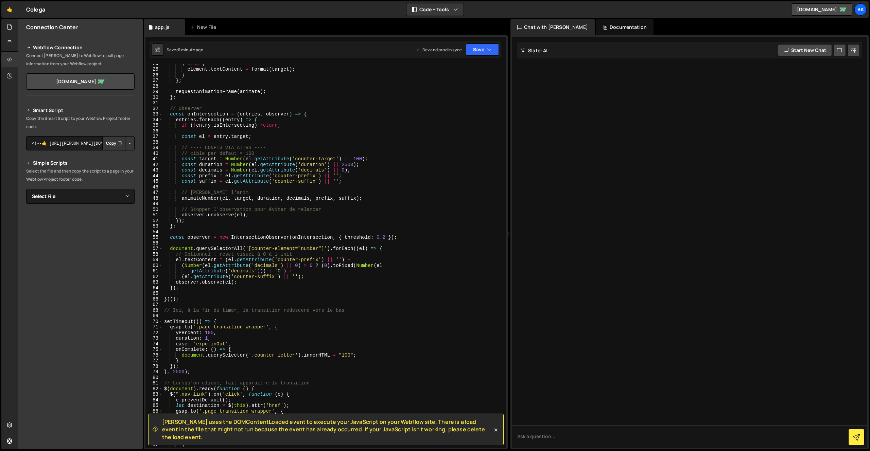
scroll to position [277, 0]
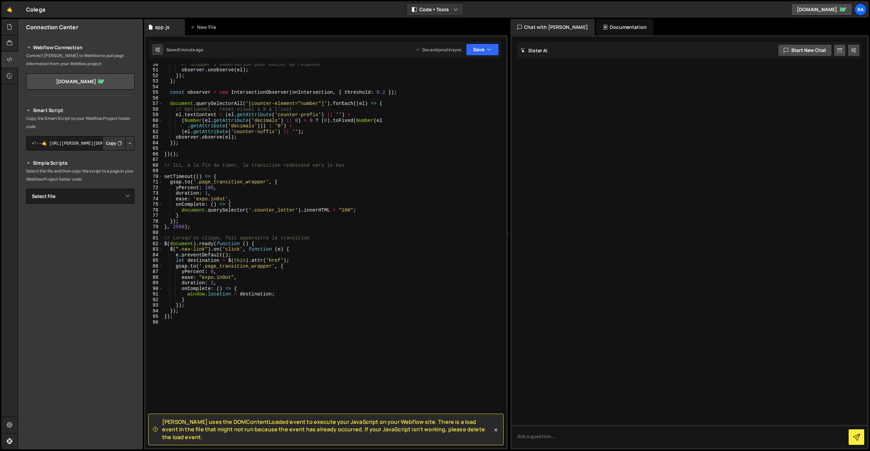
click at [225, 255] on div "// Stopper l'observation pour éviter de relancer observer . unobserve ( el ) ; …" at bounding box center [333, 260] width 341 height 396
click at [242, 254] on div "// Stopper l'observation pour éviter de relancer observer . unobserve ( el ) ; …" at bounding box center [333, 260] width 341 height 396
click at [183, 278] on div "// Stopper l'observation pour éviter de relancer observer . unobserve ( el ) ; …" at bounding box center [333, 260] width 341 height 396
drag, startPoint x: 227, startPoint y: 267, endPoint x: 233, endPoint y: 265, distance: 6.4
click at [227, 267] on div "// Stopper l'observation pour éviter de relancer observer . unobserve ( el ) ; …" at bounding box center [333, 260] width 341 height 396
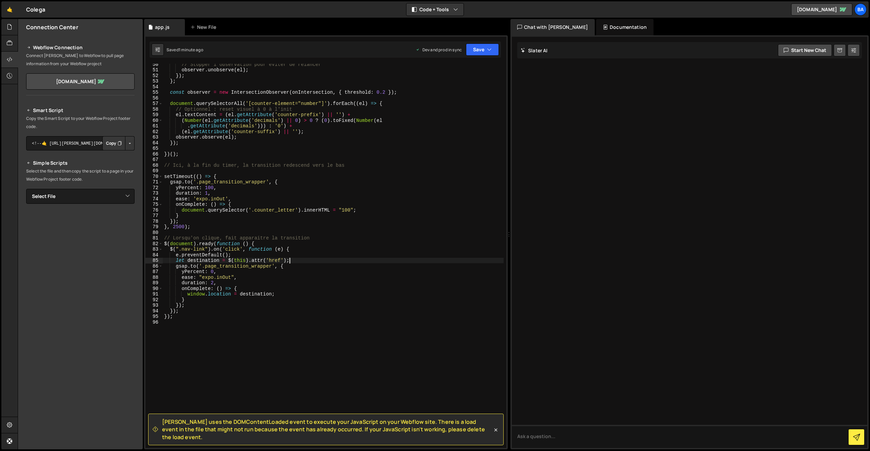
click at [309, 259] on div "// Stopper l'observation pour éviter de relancer observer . unobserve ( el ) ; …" at bounding box center [333, 260] width 341 height 396
type textarea "let destination = $(this).attr('href');"
type textarea "gsap.set('.page_transition_wrapper',{}"
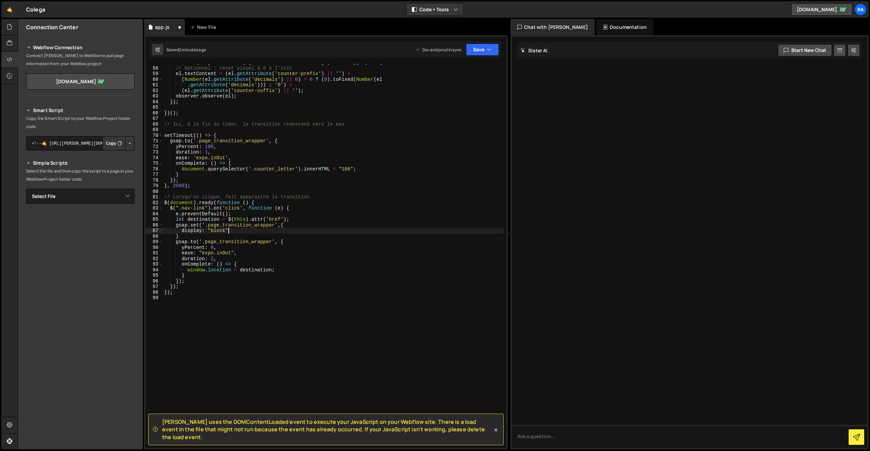
click at [235, 236] on div "document . querySelectorAll ( '[counter-element="number"]' ) . forEach (( el ) …" at bounding box center [333, 258] width 341 height 396
click at [476, 51] on button "Save" at bounding box center [482, 50] width 33 height 12
click at [464, 69] on div "Save to Staging S" at bounding box center [459, 66] width 71 height 7
click at [476, 50] on button "Save" at bounding box center [482, 50] width 33 height 12
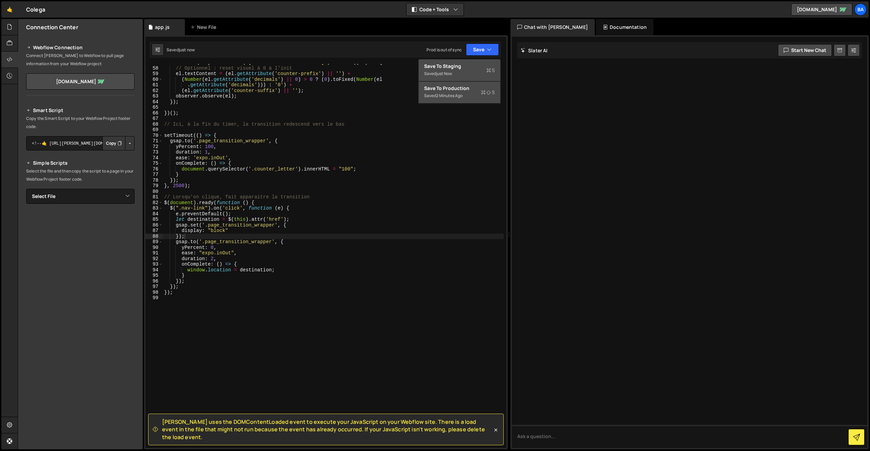
click at [458, 91] on div "Save to Production S" at bounding box center [459, 88] width 71 height 7
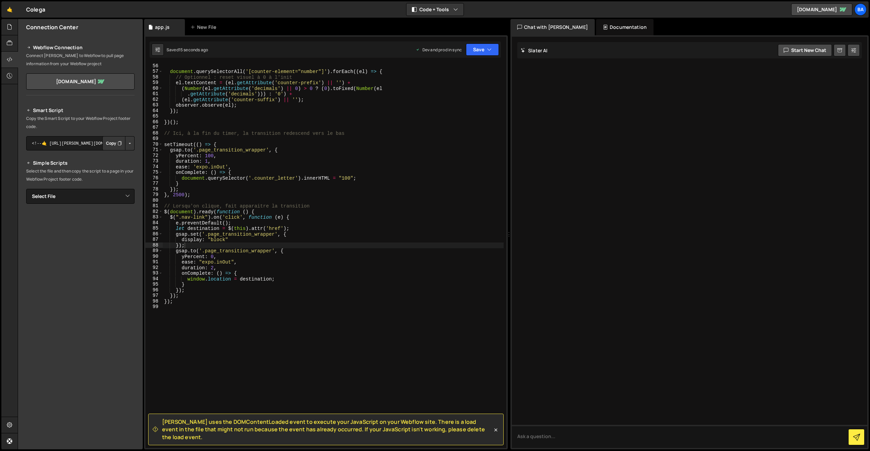
click at [235, 244] on div "document . querySelectorAll ( '[counter-element="number"]' ) . forEach (( el ) …" at bounding box center [333, 261] width 341 height 396
click at [377, 178] on div "const observer = new IntersectionObserver ( onIntersection , { threshold : 0.2 …" at bounding box center [333, 256] width 341 height 396
type textarea "document.querySelector('.counter_letter').innerHTML = "100";"
click at [477, 51] on button "Save" at bounding box center [482, 50] width 33 height 12
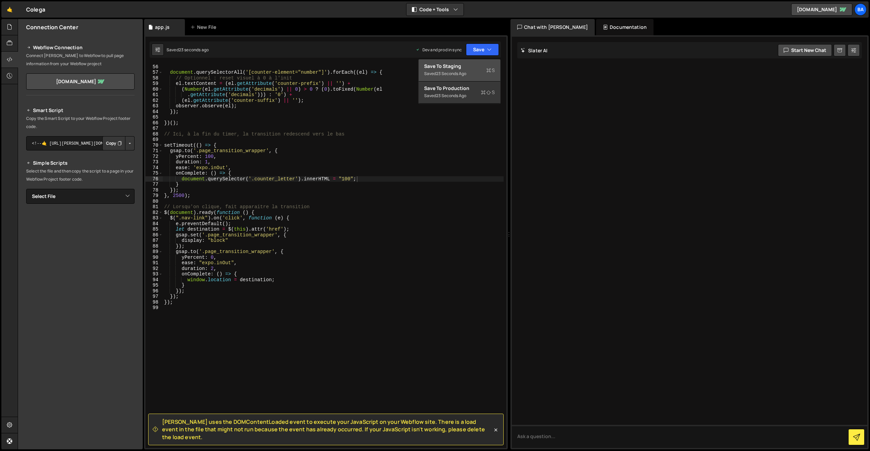
click at [460, 66] on div "Save to Staging S" at bounding box center [459, 66] width 71 height 7
click at [476, 50] on button "Save" at bounding box center [482, 50] width 33 height 12
click at [459, 85] on div "Save to Production S" at bounding box center [459, 88] width 71 height 7
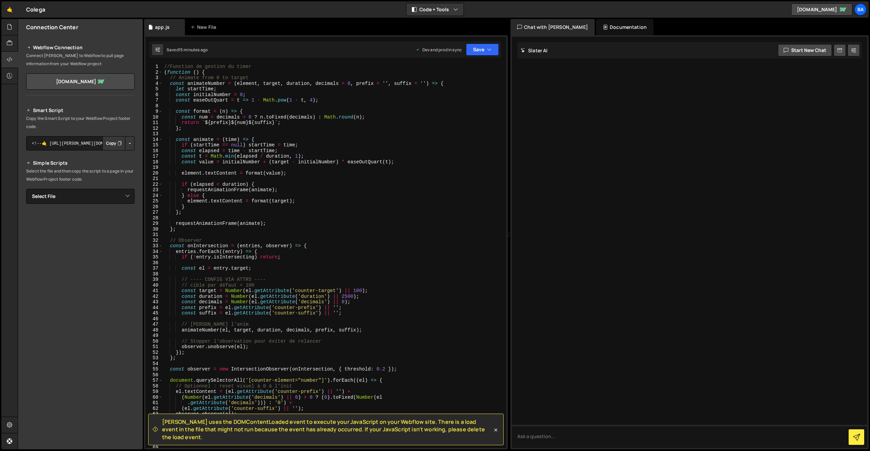
scroll to position [0, 0]
click at [300, 176] on div "//Function de gestion du timer ( function ( ) { // Animate from 0 to target con…" at bounding box center [333, 262] width 341 height 396
click at [429, 98] on div "//Function de gestion du timer ( function ( ) { // Animate from 0 to target con…" at bounding box center [333, 262] width 341 height 396
click at [164, 71] on div "//Function de gestion du timer ( function ( ) { // Animate from 0 to target con…" at bounding box center [333, 262] width 341 height 396
click at [222, 69] on div "//Function de gestion du timer ( function ( ) { // Animate from 0 to target con…" at bounding box center [333, 262] width 341 height 396
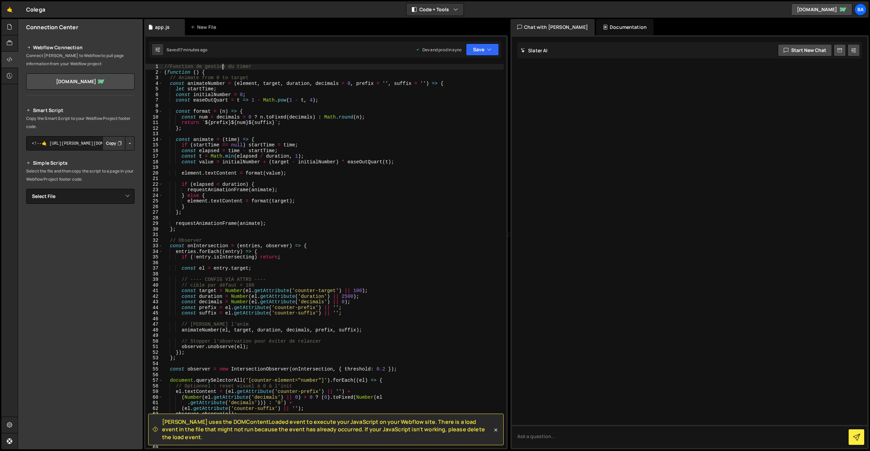
click at [245, 69] on div "//Function de gestion du timer ( function ( ) { // Animate from 0 to target con…" at bounding box center [333, 262] width 341 height 396
drag, startPoint x: 255, startPoint y: 68, endPoint x: 262, endPoint y: 68, distance: 6.5
click at [262, 67] on div "//Function de gestion du timer ( function ( ) { // Animate from 0 to target con…" at bounding box center [333, 262] width 341 height 396
type textarea "//Function de gestion du timer au lancement de la page"
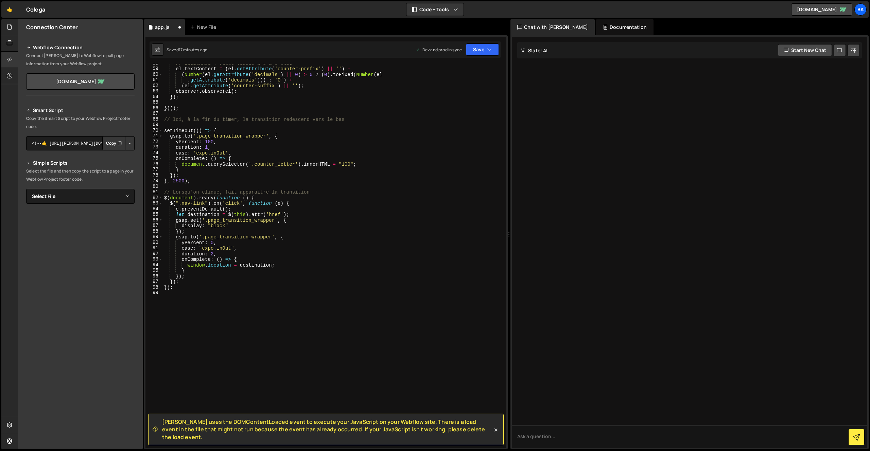
scroll to position [360, 0]
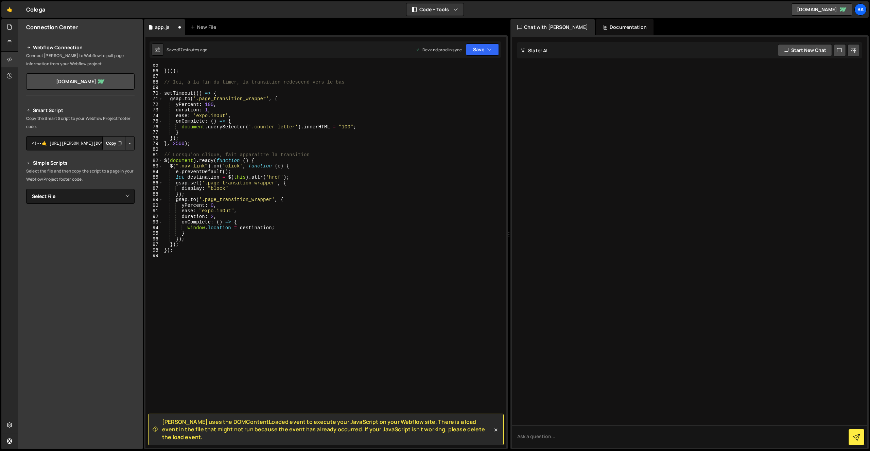
click at [193, 264] on div "}) ( ) ; // Ici, à la fin du timer, la transition redescend vers le bas setTime…" at bounding box center [333, 261] width 341 height 396
click at [190, 256] on div "}) ( ) ; // Ici, à la fin du timer, la transition redescend vers le bas setTime…" at bounding box center [333, 261] width 341 height 396
click at [189, 247] on div "}) ( ) ; // Ici, à la fin du timer, la transition redescend vers le bas setTime…" at bounding box center [333, 261] width 341 height 396
type textarea "});"
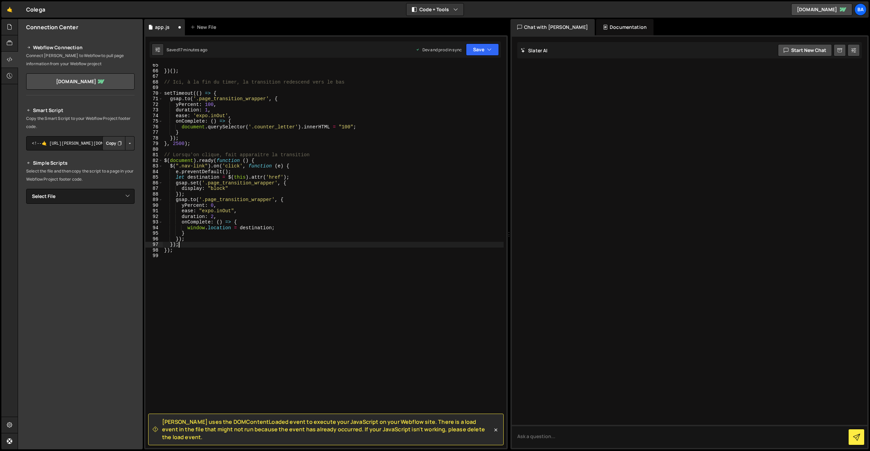
click at [186, 254] on div "}) ( ) ; // Ici, à la fin du timer, la transition redescend vers le bas setTime…" at bounding box center [333, 261] width 341 height 396
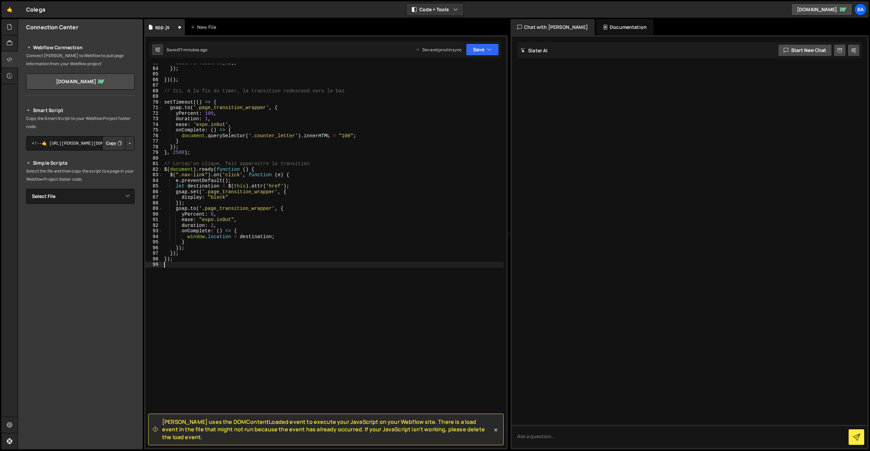
click at [197, 162] on div "observer . observe ( el ) ; }) ; }) ( ) ; // Ici, à la fin du timer, la transit…" at bounding box center [333, 258] width 341 height 396
click at [244, 162] on div "observer . observe ( el ) ; }) ; }) ( ) ; // Ici, à la fin du timer, la transit…" at bounding box center [333, 258] width 341 height 396
drag, startPoint x: 324, startPoint y: 165, endPoint x: 174, endPoint y: 164, distance: 149.9
click at [174, 164] on div "observer . observe ( el ) ; }) ; }) ( ) ; // Ici, à la fin du timer, la transit…" at bounding box center [333, 258] width 341 height 396
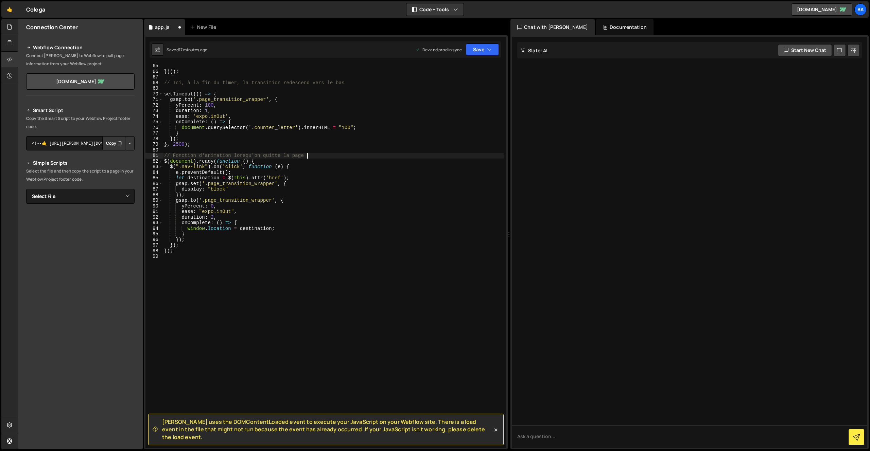
click at [201, 246] on div "}) ( ) ; // Ici, à la fin du timer, la transition redescend vers le bas setTime…" at bounding box center [333, 261] width 341 height 396
click at [200, 254] on div "}) ( ) ; // Ici, à la fin du timer, la transition redescend vers le bas setTime…" at bounding box center [333, 261] width 341 height 396
click at [252, 227] on div "}) ( ) ; // Ici, à la fin du timer, la transition redescend vers le bas setTime…" at bounding box center [333, 261] width 341 height 396
click at [268, 234] on div "}) ( ) ; // Ici, à la fin du timer, la transition redescend vers le bas setTime…" at bounding box center [333, 261] width 341 height 396
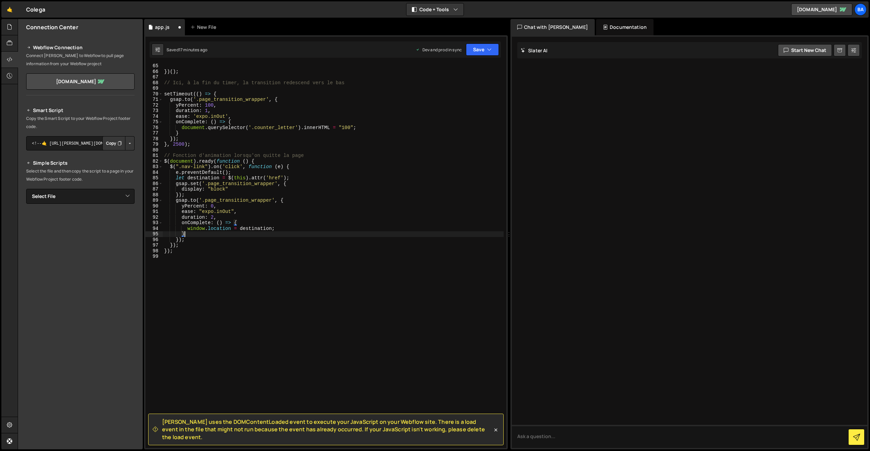
click at [308, 178] on div "}) ( ) ; // Ici, à la fin du timer, la transition redescend vers le bas setTime…" at bounding box center [333, 261] width 341 height 396
click at [227, 173] on div "}) ( ) ; // Ici, à la fin du timer, la transition redescend vers le bas setTime…" at bounding box center [333, 261] width 341 height 396
click at [231, 183] on div "}) ( ) ; // Ici, à la fin du timer, la transition redescend vers le bas setTime…" at bounding box center [333, 261] width 341 height 396
click at [242, 176] on div "}) ( ) ; // Ici, à la fin du timer, la transition redescend vers le bas setTime…" at bounding box center [333, 261] width 341 height 396
click at [234, 185] on div "}) ( ) ; // Ici, à la fin du timer, la transition redescend vers le bas setTime…" at bounding box center [333, 261] width 341 height 396
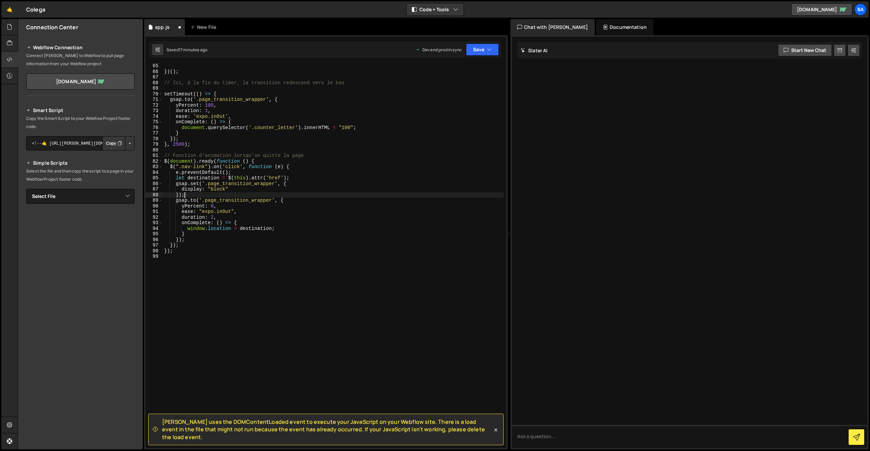
click at [210, 193] on div "}) ( ) ; // Ici, à la fin du timer, la transition redescend vers le bas setTime…" at bounding box center [333, 261] width 341 height 396
click at [242, 176] on div "}) ( ) ; // Ici, à la fin du timer, la transition redescend vers le bas setTime…" at bounding box center [333, 261] width 341 height 396
click at [222, 193] on div "}) ( ) ; // Ici, à la fin du timer, la transition redescend vers le bas setTime…" at bounding box center [333, 261] width 341 height 396
click at [216, 200] on div "}) ( ) ; // Ici, à la fin du timer, la transition redescend vers le bas setTime…" at bounding box center [333, 261] width 341 height 396
drag, startPoint x: 209, startPoint y: 217, endPoint x: 223, endPoint y: 227, distance: 17.3
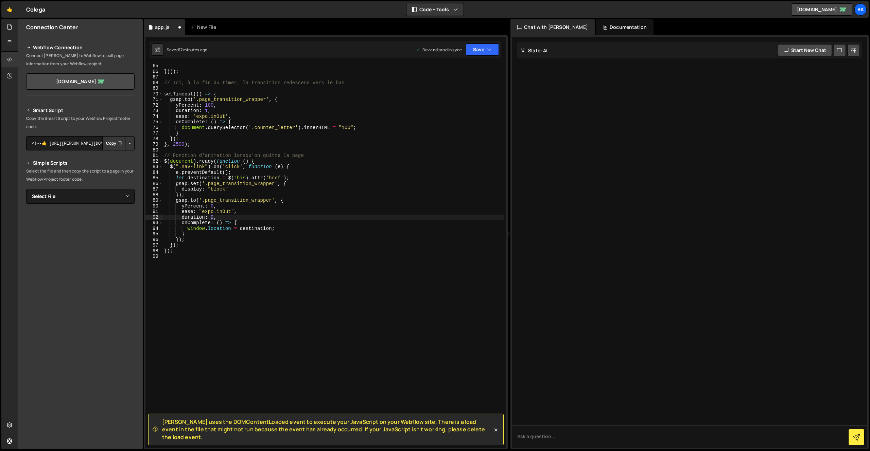
click at [210, 217] on div "}) ( ) ; // Ici, à la fin du timer, la transition redescend vers le bas setTime…" at bounding box center [333, 261] width 341 height 396
click at [221, 231] on div "}) ( ) ; // Ici, à la fin du timer, la transition redescend vers le bas setTime…" at bounding box center [333, 261] width 341 height 396
click at [193, 237] on div "}) ( ) ; // Ici, à la fin du timer, la transition redescend vers le bas setTime…" at bounding box center [333, 261] width 341 height 396
click at [275, 203] on div "}) ( ) ; // Ici, à la fin du timer, la transition redescend vers le bas setTime…" at bounding box center [333, 261] width 341 height 396
click at [292, 203] on div "}) ( ) ; // Ici, à la fin du timer, la transition redescend vers le bas setTime…" at bounding box center [333, 261] width 341 height 396
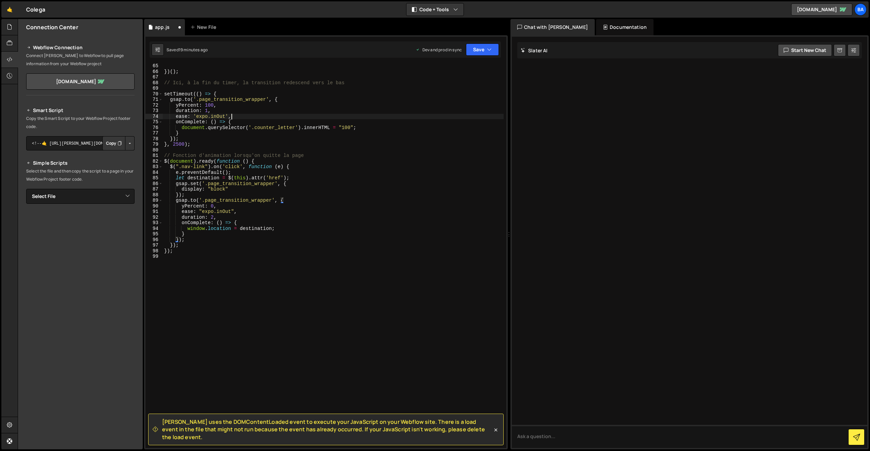
click at [260, 114] on div "}) ( ) ; // Ici, à la fin du timer, la transition redescend vers le bas setTime…" at bounding box center [333, 261] width 341 height 396
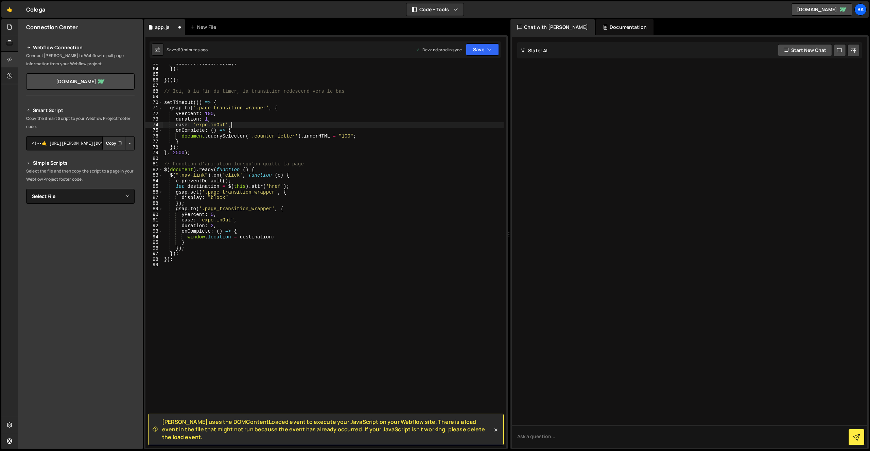
drag, startPoint x: 225, startPoint y: 206, endPoint x: 234, endPoint y: 198, distance: 11.8
click at [225, 206] on div "observer . observe ( el ) ; }) ; }) ( ) ; // Ici, à la fin du timer, la transit…" at bounding box center [333, 259] width 341 height 396
click at [261, 183] on div "observer . observe ( el ) ; }) ; }) ( ) ; // Ici, à la fin du timer, la transit…" at bounding box center [333, 259] width 341 height 396
drag, startPoint x: 272, startPoint y: 174, endPoint x: 332, endPoint y: 175, distance: 60.2
click at [272, 174] on div "observer . observe ( el ) ; }) ; }) ( ) ; // Ici, à la fin du timer, la transit…" at bounding box center [333, 259] width 341 height 396
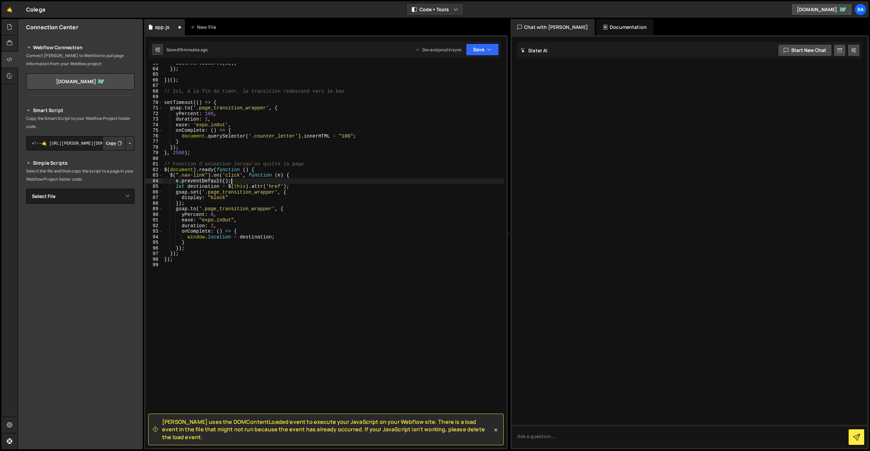
type textarea "$(".nav-link").on('click', function (e) {"
click at [323, 177] on div "observer . observe ( el ) ; }) ; }) ( ) ; // Ici, à la fin du timer, la transit…" at bounding box center [333, 259] width 341 height 396
type textarea "i"
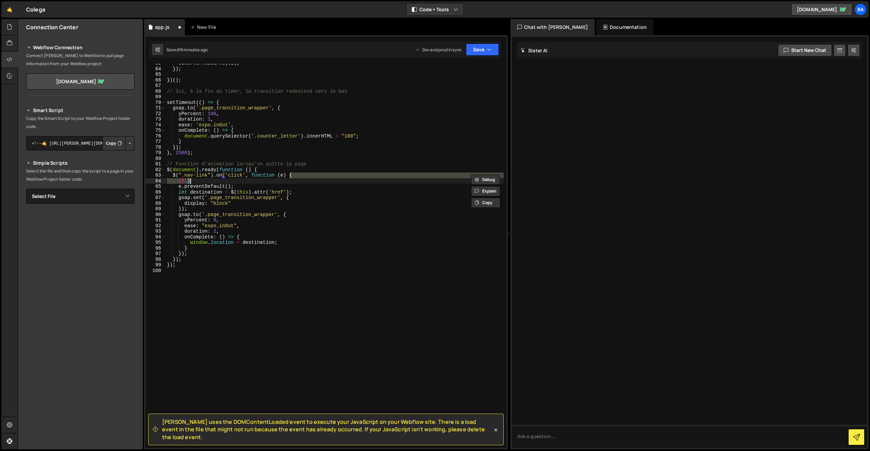
click at [195, 180] on div "observer . observe ( el ) ; }) ; }) ( ) ; // Ici, à la fin du timer, la transit…" at bounding box center [335, 256] width 338 height 384
drag, startPoint x: 209, startPoint y: 174, endPoint x: 183, endPoint y: 175, distance: 25.8
click at [182, 175] on div "observer . observe ( el ) ; }) ; }) ( ) ; // Ici, à la fin du timer, la transit…" at bounding box center [335, 259] width 338 height 396
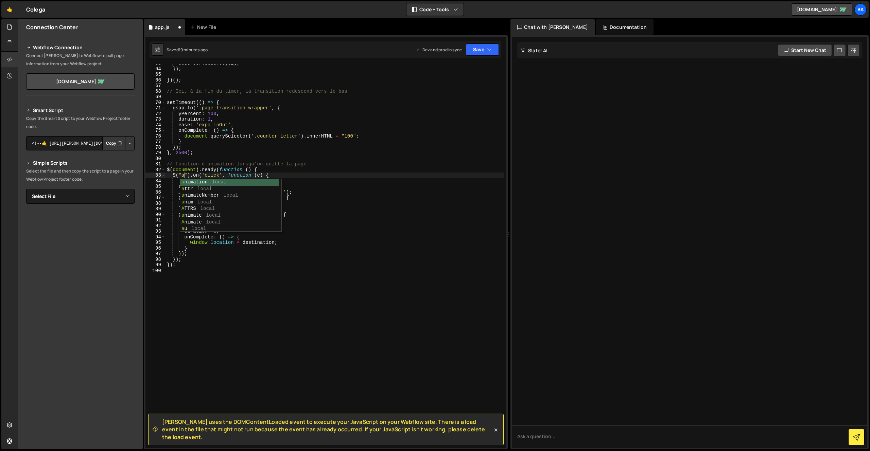
scroll to position [0, 1]
click at [190, 171] on div "observer . observe ( el ) ; }) ; }) ( ) ; // Ici, à la fin du timer, la transit…" at bounding box center [335, 259] width 338 height 396
click at [188, 181] on div "observer . observe ( el ) ; }) ; }) ( ) ; // Ici, à la fin du timer, la transit…" at bounding box center [335, 259] width 338 height 396
click at [190, 182] on div "observer . observe ( el ) ; }) ; }) ( ) ; // Ici, à la fin du timer, la transit…" at bounding box center [335, 259] width 338 height 396
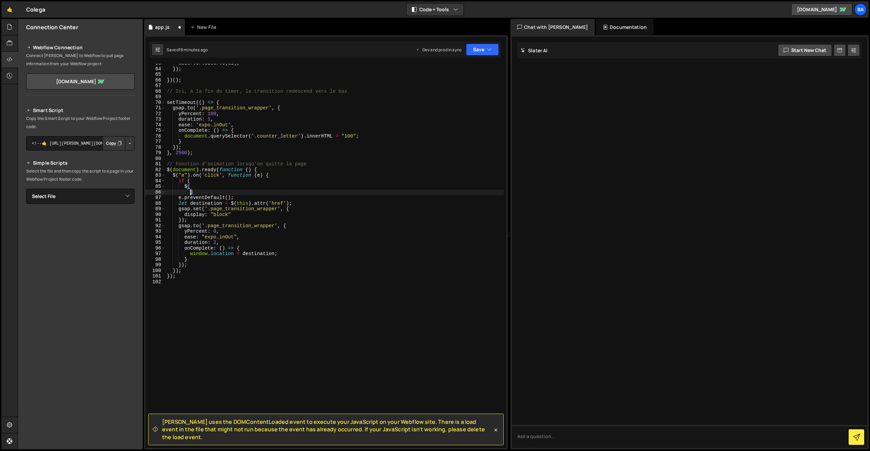
type textarea ")"
click at [184, 191] on div "observer . observe ( el ) ; }) ; }) ( ) ; // Ici, à la fin du timer, la transit…" at bounding box center [335, 259] width 338 height 396
click at [211, 190] on div "observer . observe ( el ) ; }) ; }) ( ) ; // Ici, à la fin du timer, la transit…" at bounding box center [335, 259] width 338 height 396
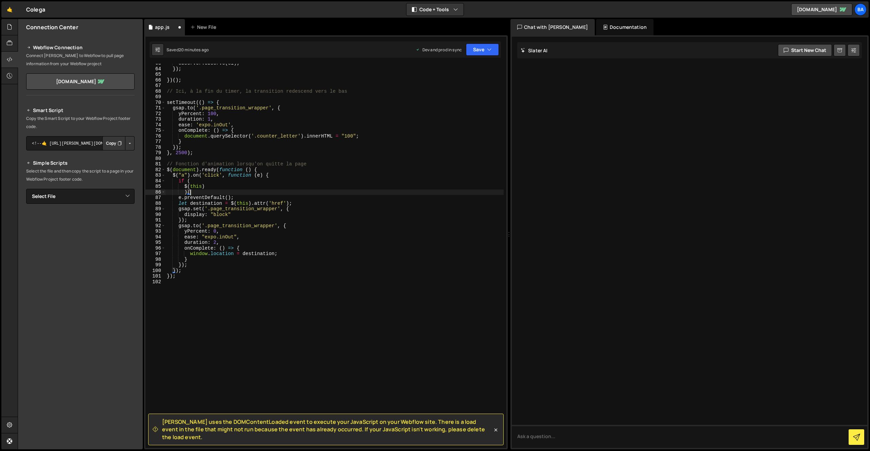
click at [219, 186] on div "observer . observe ( el ) ; }) ; }) ( ) ; // Ici, à la fin du timer, la transit…" at bounding box center [335, 259] width 338 height 396
type textarea "$(this).prop("hostname") === window.location.host &&"
click at [345, 187] on div "observer . observe ( el ) ; }) ; }) ( ) ; // Ici, à la fin du timer, la transit…" at bounding box center [335, 259] width 338 height 396
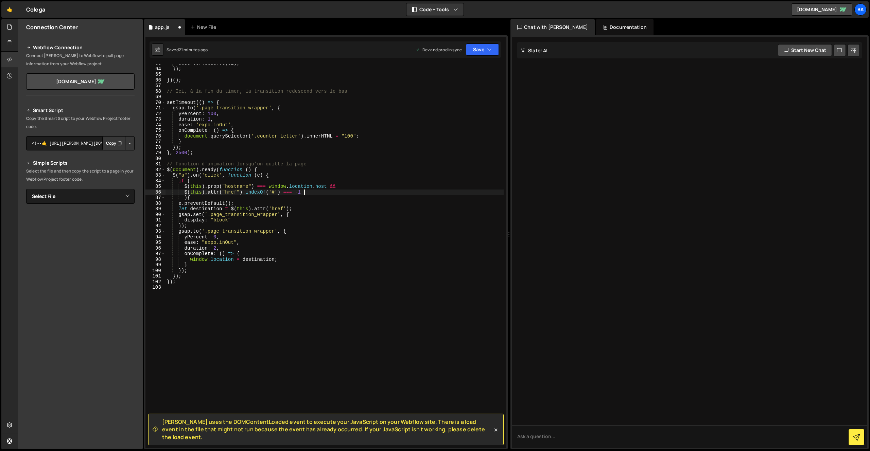
click at [335, 187] on div "observer . observe ( el ) ; }) ; }) ( ) ; // Ici, à la fin du timer, la transit…" at bounding box center [335, 259] width 338 height 396
drag, startPoint x: 331, startPoint y: 187, endPoint x: 339, endPoint y: 187, distance: 7.8
click at [339, 187] on div "observer . observe ( el ) ; }) ; }) ( ) ; // Ici, à la fin du timer, la transit…" at bounding box center [335, 259] width 338 height 396
click at [314, 192] on div "observer . observe ( el ) ; }) ; }) ( ) ; // Ici, à la fin du timer, la transit…" at bounding box center [335, 259] width 338 height 396
paste textarea "&&"
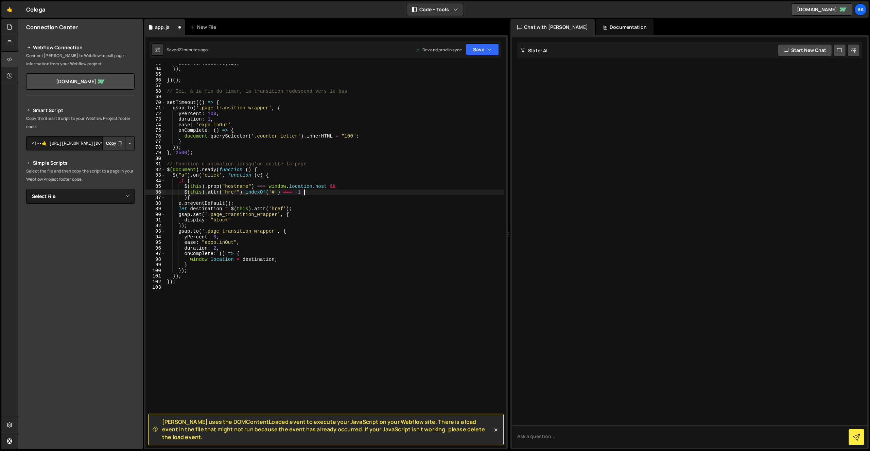
type textarea "$(this).attr("href").indexOf('#') === -1 &&"
type textarea "#"
drag, startPoint x: 184, startPoint y: 192, endPoint x: 243, endPoint y: 193, distance: 59.5
click at [243, 193] on div "observer . observe ( el ) ; }) ; }) ( ) ; // Ici, à la fin du timer, la transit…" at bounding box center [335, 259] width 338 height 396
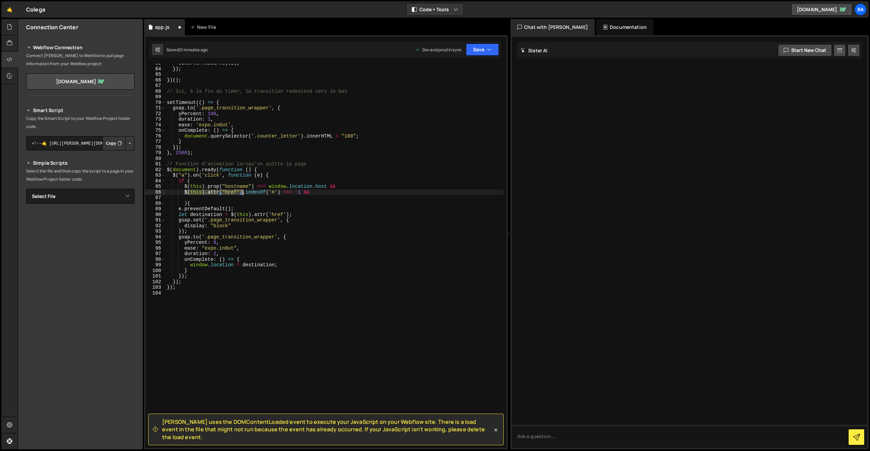
type textarea "$(this).attr("href").indexOf('#') === -1 &&"
click at [218, 198] on div "observer . observe ( el ) ; }) ; }) ( ) ; // Ici, à la fin du timer, la transit…" at bounding box center [335, 259] width 338 height 396
paste textarea "$(this).attr("href")"
drag, startPoint x: 236, startPoint y: 197, endPoint x: 230, endPoint y: 197, distance: 6.5
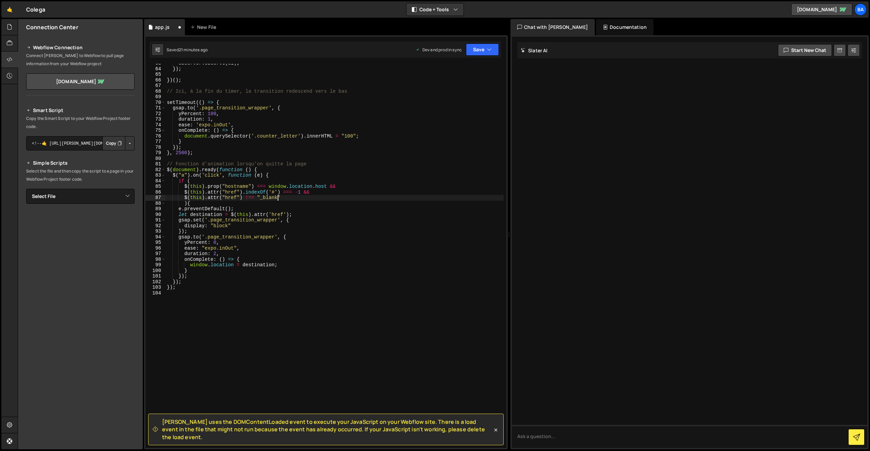
click at [230, 197] on div "observer . observe ( el ) ; }) ; }) ( ) ; // Ici, à la fin du timer, la transit…" at bounding box center [335, 259] width 338 height 396
click at [208, 205] on div "observer . observe ( el ) ; }) ; }) ( ) ; // Ici, à la fin du timer, la transit…" at bounding box center [335, 259] width 338 height 396
click at [182, 203] on div "observer . observe ( el ) ; }) ; }) ( ) ; // Ici, à la fin du timer, la transit…" at bounding box center [335, 259] width 338 height 396
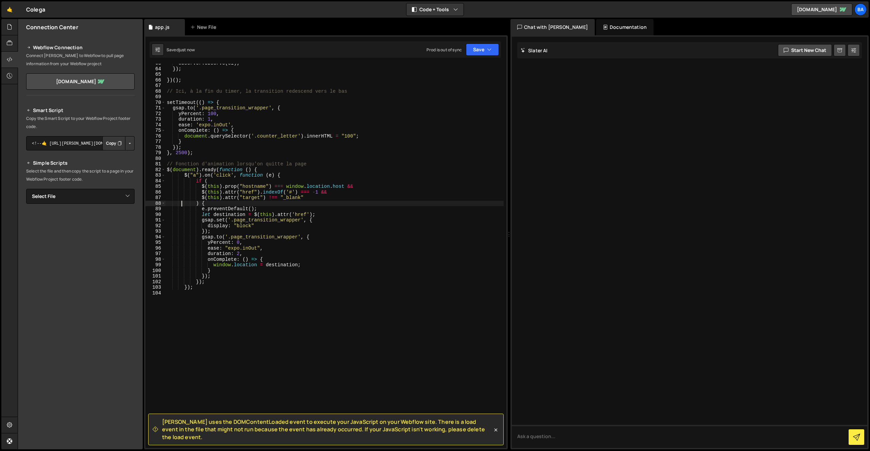
click at [202, 203] on div "observer . observe ( el ) ; }) ; }) ( ) ; // Ici, à la fin du timer, la transit…" at bounding box center [335, 259] width 338 height 396
click at [196, 202] on div "observer . observe ( el ) ; }) ; }) ( ) ; // Ici, à la fin du timer, la transit…" at bounding box center [335, 259] width 338 height 396
click at [206, 182] on div "observer . observe ( el ) ; }) ; }) ( ) ; // Ici, à la fin du timer, la transit…" at bounding box center [335, 259] width 338 height 396
click at [280, 175] on div "observer . observe ( el ) ; }) ; }) ( ) ; // Ici, à la fin du timer, la transit…" at bounding box center [335, 259] width 338 height 396
click at [187, 286] on div "observer . observe ( el ) ; }) ; }) ( ) ; // Ici, à la fin du timer, la transit…" at bounding box center [335, 259] width 338 height 396
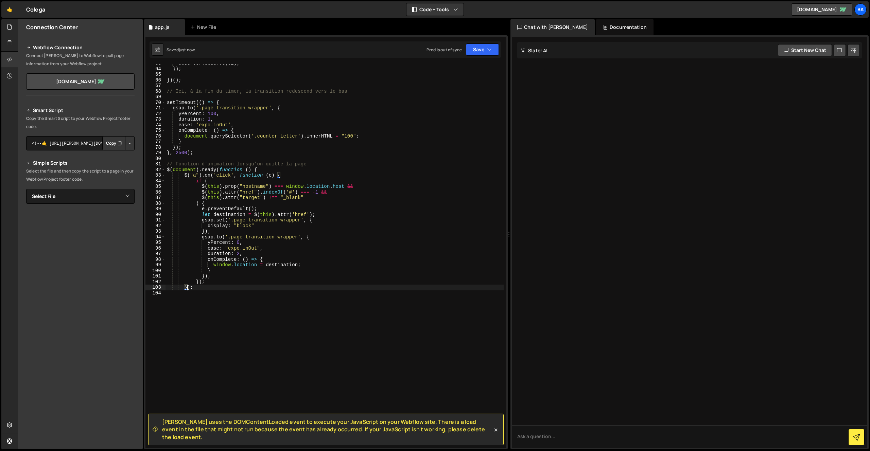
click at [187, 286] on div "observer . observe ( el ) ; }) ; }) ( ) ; // Ici, à la fin du timer, la transit…" at bounding box center [335, 259] width 338 height 396
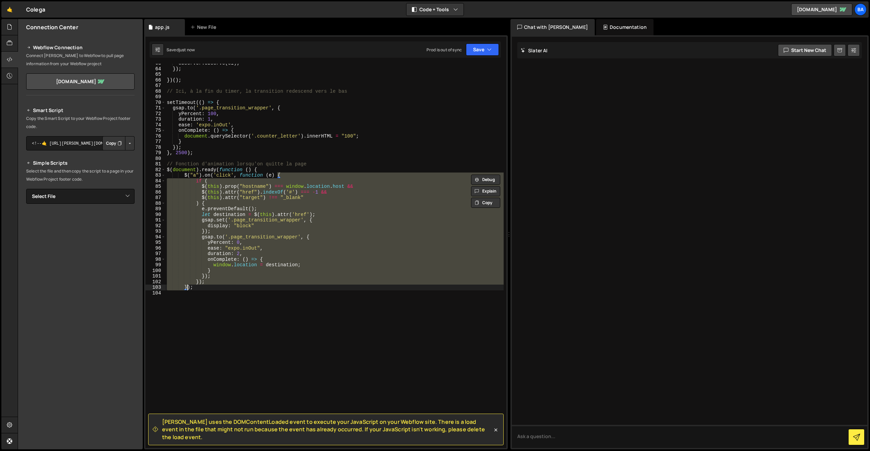
click at [202, 286] on div "observer . observe ( el ) ; }) ; }) ( ) ; // Ici, à la fin du timer, la transit…" at bounding box center [335, 259] width 338 height 396
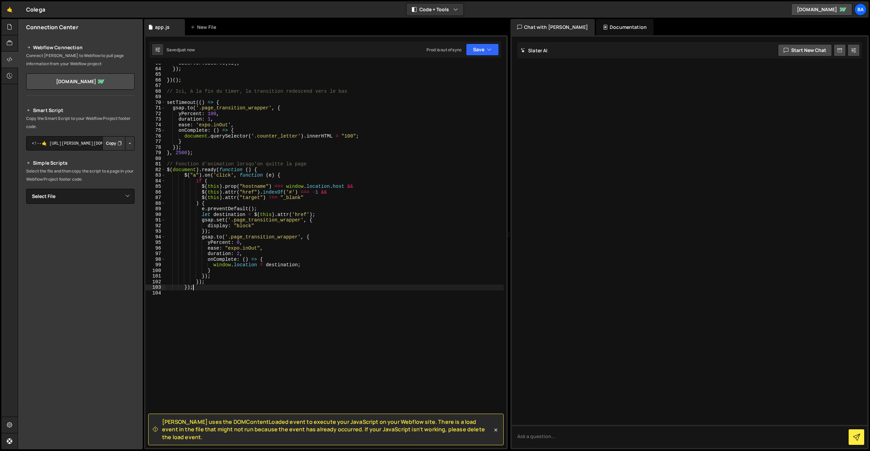
click at [205, 181] on div "observer . observe ( el ) ; }) ; }) ( ) ; // Ici, à la fin du timer, la transit…" at bounding box center [335, 259] width 338 height 396
click at [197, 203] on div "observer . observe ( el ) ; }) ; }) ( ) ; // Ici, à la fin du timer, la transit…" at bounding box center [335, 259] width 338 height 396
click at [206, 204] on div "observer . observe ( el ) ; }) ; }) ( ) ; // Ici, à la fin du timer, la transit…" at bounding box center [335, 259] width 338 height 396
click at [201, 187] on div "observer . observe ( el ) ; }) ; }) ( ) ; // Ici, à la fin du timer, la transit…" at bounding box center [335, 259] width 338 height 396
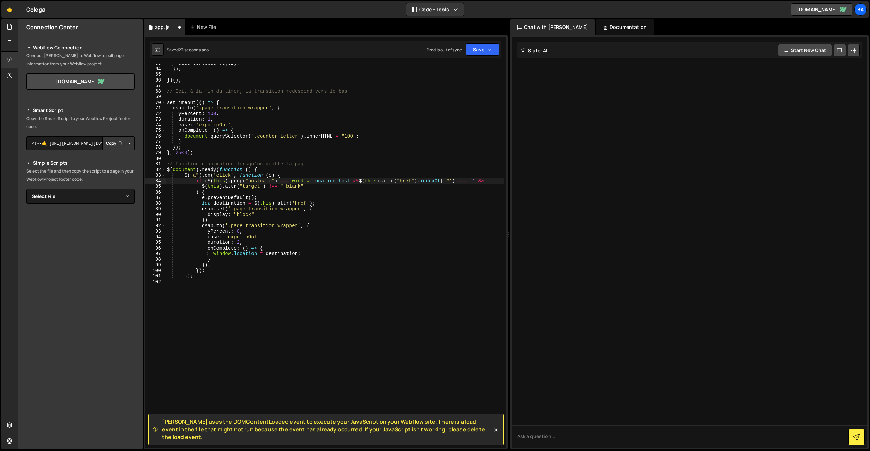
scroll to position [0, 14]
click at [201, 186] on div "observer . observe ( el ) ; }) ; }) ( ) ; // Ici, à la fin du timer, la transit…" at bounding box center [335, 259] width 338 height 396
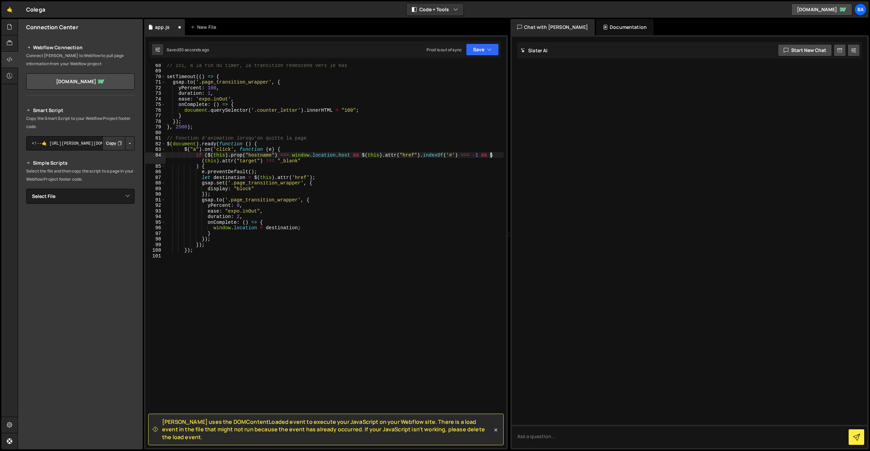
scroll to position [368, 0]
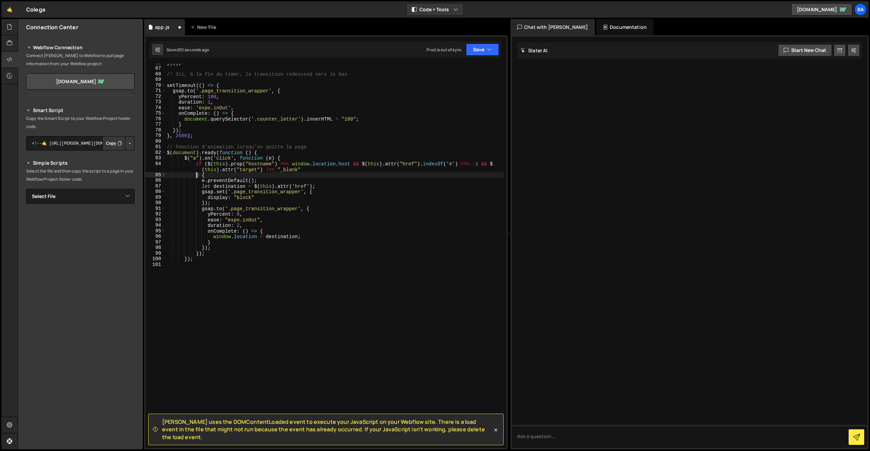
click at [197, 175] on div "}) ( ) ; // Ici, à la fin du timer, la transition redescend vers le bas setTime…" at bounding box center [335, 258] width 338 height 396
click at [205, 171] on div "}) ( ) ; // Ici, à la fin du timer, la transition redescend vers le bas setTime…" at bounding box center [335, 258] width 338 height 396
click at [251, 170] on div "}) ( ) ; // Ici, à la fin du timer, la transition redescend vers le bas setTime…" at bounding box center [335, 258] width 338 height 396
click at [287, 170] on div "}) ( ) ; // Ici, à la fin du timer, la transition redescend vers le bas setTime…" at bounding box center [335, 258] width 338 height 396
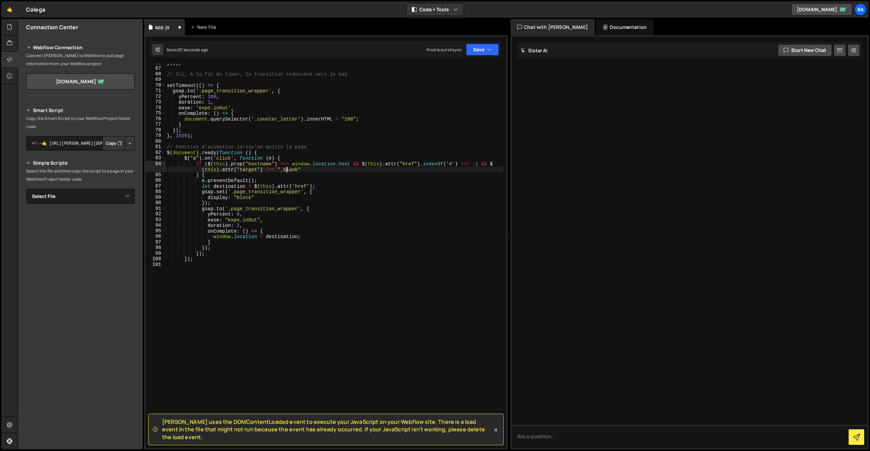
click at [313, 172] on div "}) ( ) ; // Ici, à la fin du timer, la transition redescend vers le bas setTime…" at bounding box center [335, 258] width 338 height 396
click at [194, 174] on div "}) ( ) ; // Ici, à la fin du timer, la transition redescend vers le bas setTime…" at bounding box center [335, 258] width 338 height 396
click at [304, 169] on div "}) ( ) ; // Ici, à la fin du timer, la transition redescend vers le bas setTime…" at bounding box center [335, 258] width 338 height 396
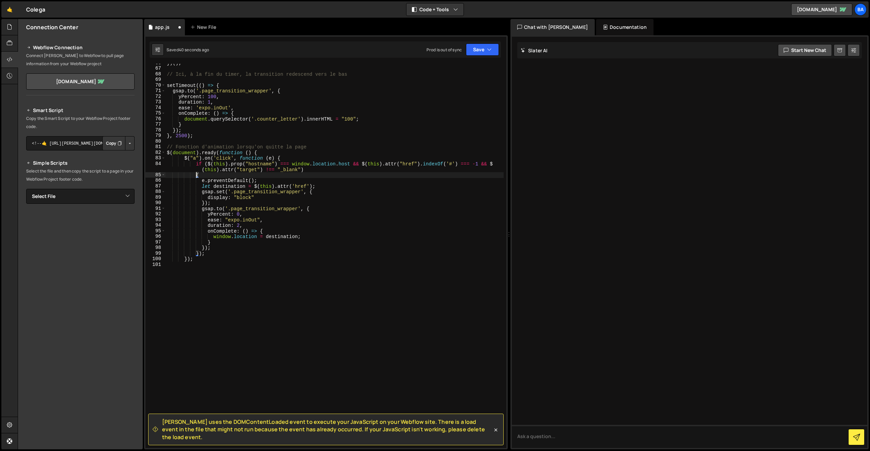
click at [214, 177] on div "}) ( ) ; // Ici, à la fin du timer, la transition redescend vers le bas setTime…" at bounding box center [335, 258] width 338 height 396
click at [198, 175] on div "}) ( ) ; // Ici, à la fin du timer, la transition redescend vers le bas setTime…" at bounding box center [335, 258] width 338 height 396
click at [212, 169] on div "}) ( ) ; // Ici, à la fin du timer, la transition redescend vers le bas setTime…" at bounding box center [335, 258] width 338 height 396
click at [211, 173] on div "}) ( ) ; // Ici, à la fin du timer, la transition redescend vers le bas setTime…" at bounding box center [335, 258] width 338 height 396
click at [475, 46] on button "Save" at bounding box center [482, 50] width 33 height 12
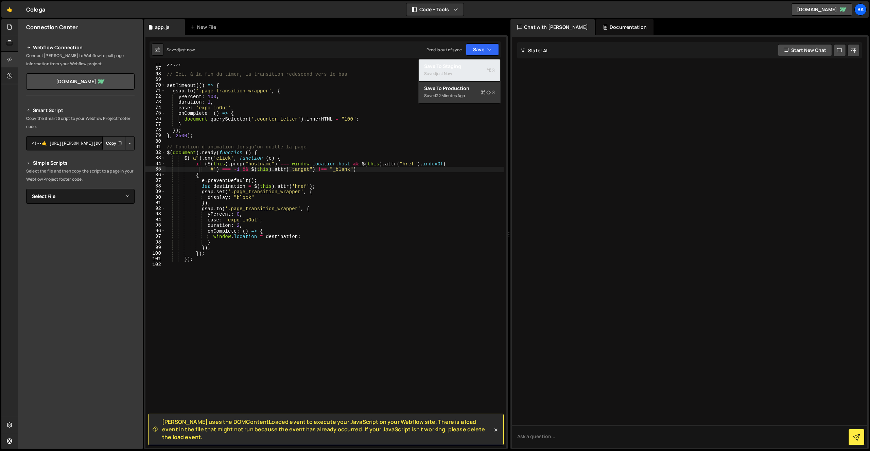
click at [463, 66] on div "Save to Staging S" at bounding box center [459, 66] width 71 height 7
click at [474, 54] on button "Save" at bounding box center [482, 50] width 33 height 12
click at [463, 88] on div "Save to Production S" at bounding box center [459, 88] width 71 height 7
click at [237, 165] on div "}) ( ) ; // Ici, à la fin du timer, la transition redescend vers le bas setTime…" at bounding box center [335, 258] width 338 height 396
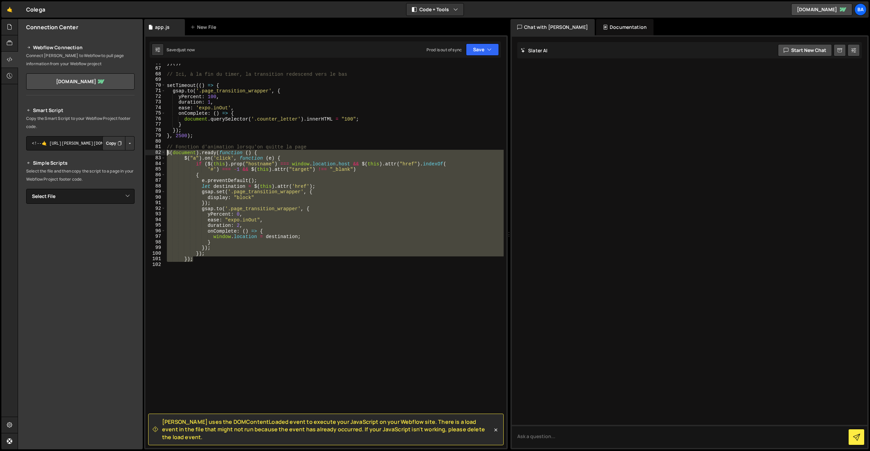
drag, startPoint x: 202, startPoint y: 260, endPoint x: 158, endPoint y: 153, distance: 115.4
click at [158, 153] on div "if ($(this).prop("hostname") === window.location.host && $(this).attr("href").i…" at bounding box center [325, 256] width 361 height 384
type textarea "$(document).ready(function () { $("a").on('click', function (e) {"
paste textarea
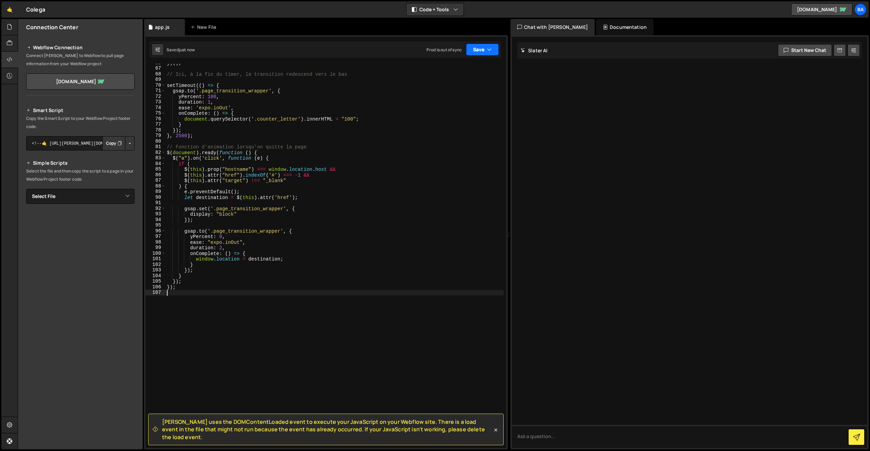
click at [476, 49] on button "Save" at bounding box center [482, 50] width 33 height 12
click at [470, 69] on div "Save to Staging S" at bounding box center [459, 66] width 71 height 7
click at [474, 54] on button "Save" at bounding box center [482, 50] width 33 height 12
click at [464, 93] on div "23 minutes ago" at bounding box center [450, 96] width 29 height 6
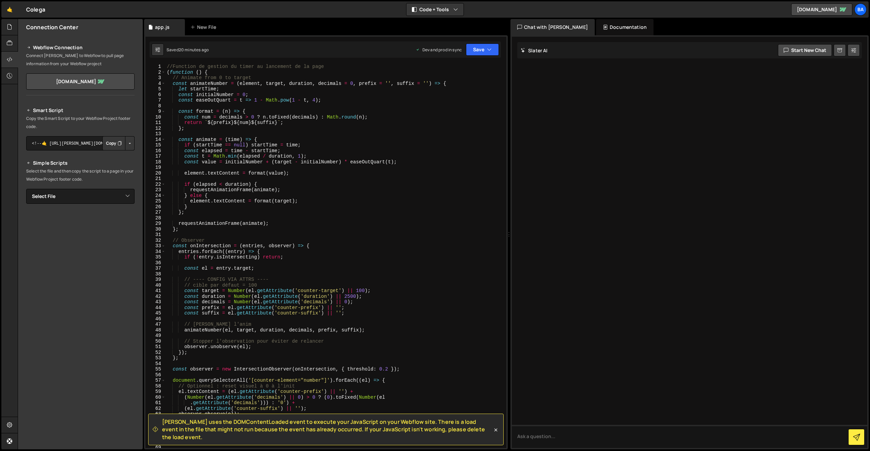
click at [254, 88] on div "//Function de gestion du timer au lancement de la page ( function ( ) { // Anim…" at bounding box center [335, 262] width 338 height 396
click at [405, 67] on div "//Function de gestion du timer au lancement de la page ( function ( ) { // Anim…" at bounding box center [335, 262] width 338 height 396
type textarea "//Function de gestion du timer au lancement de la page"
click at [470, 45] on button "Save" at bounding box center [482, 50] width 33 height 12
drag, startPoint x: 466, startPoint y: 65, endPoint x: 463, endPoint y: 73, distance: 8.9
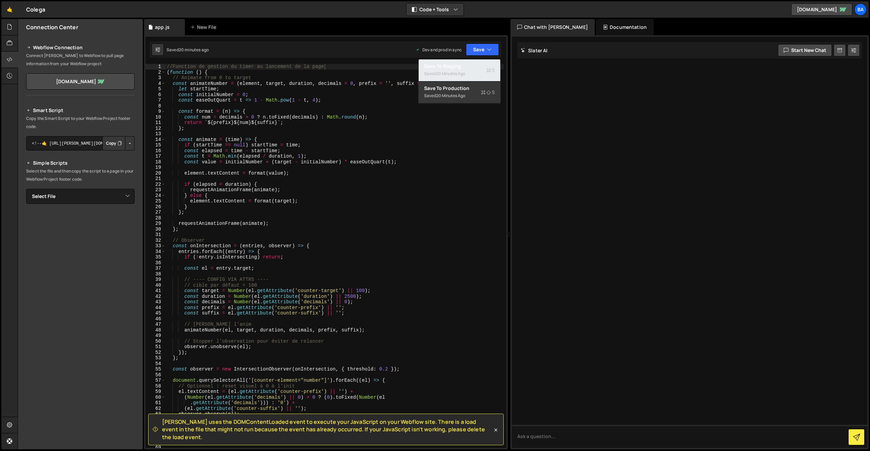
click at [466, 65] on div "Save to Staging S" at bounding box center [459, 66] width 71 height 7
click at [473, 58] on div "Slater uses the DOMContentLoaded event to execute your JavaScript on your Webfl…" at bounding box center [326, 242] width 364 height 414
click at [475, 52] on button "Save" at bounding box center [482, 50] width 33 height 12
click at [463, 92] on div "Saved 20 minutes ago" at bounding box center [459, 96] width 71 height 8
